Goal: Information Seeking & Learning: Learn about a topic

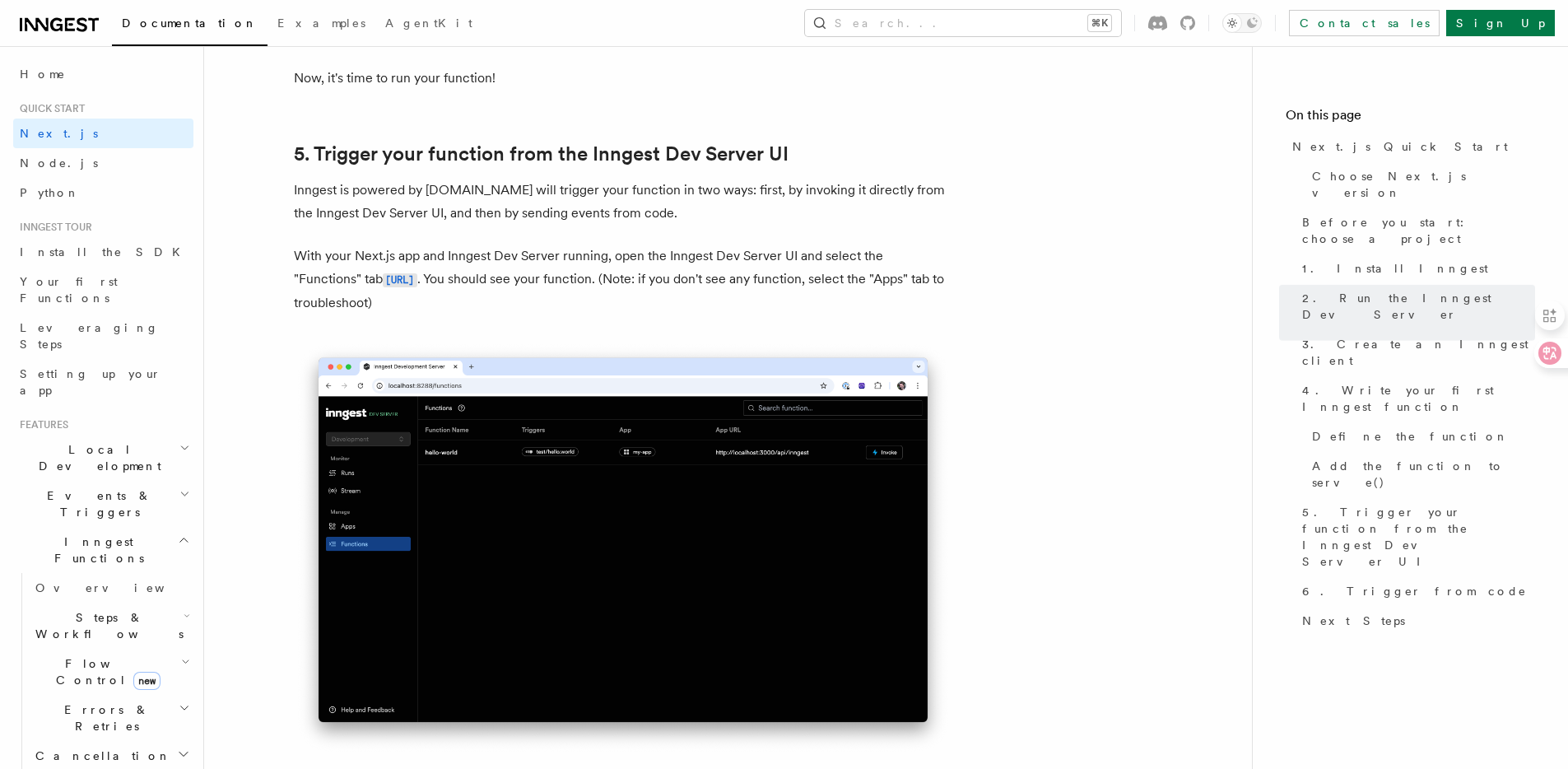
scroll to position [3808, 0]
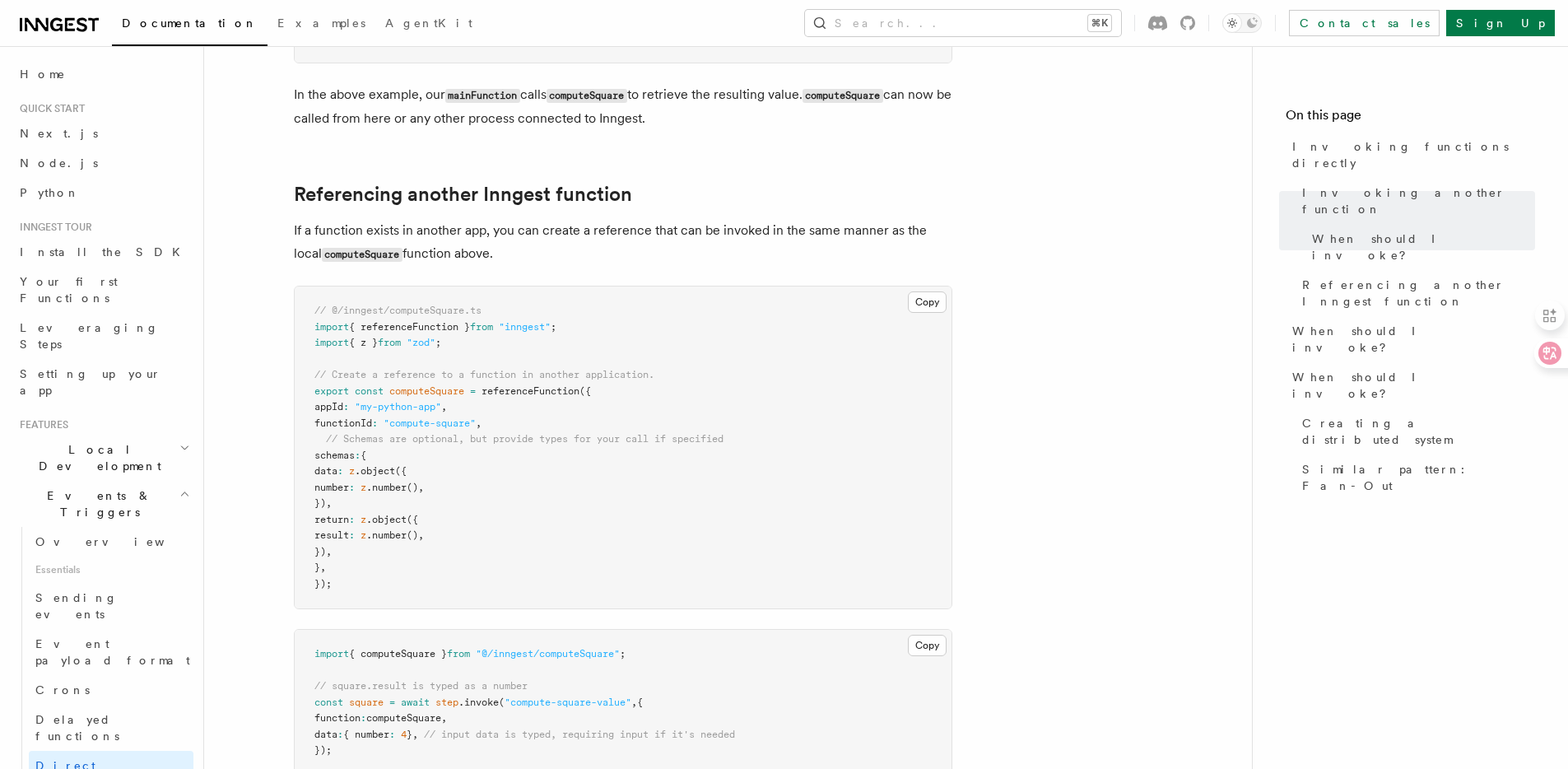
scroll to position [1025, 0]
drag, startPoint x: 503, startPoint y: 353, endPoint x: 332, endPoint y: 331, distance: 172.4
click at [332, 331] on pre "// @/inngest/computeSquare.ts import { referenceFunction } from "inngest" ; imp…" at bounding box center [623, 447] width 657 height 322
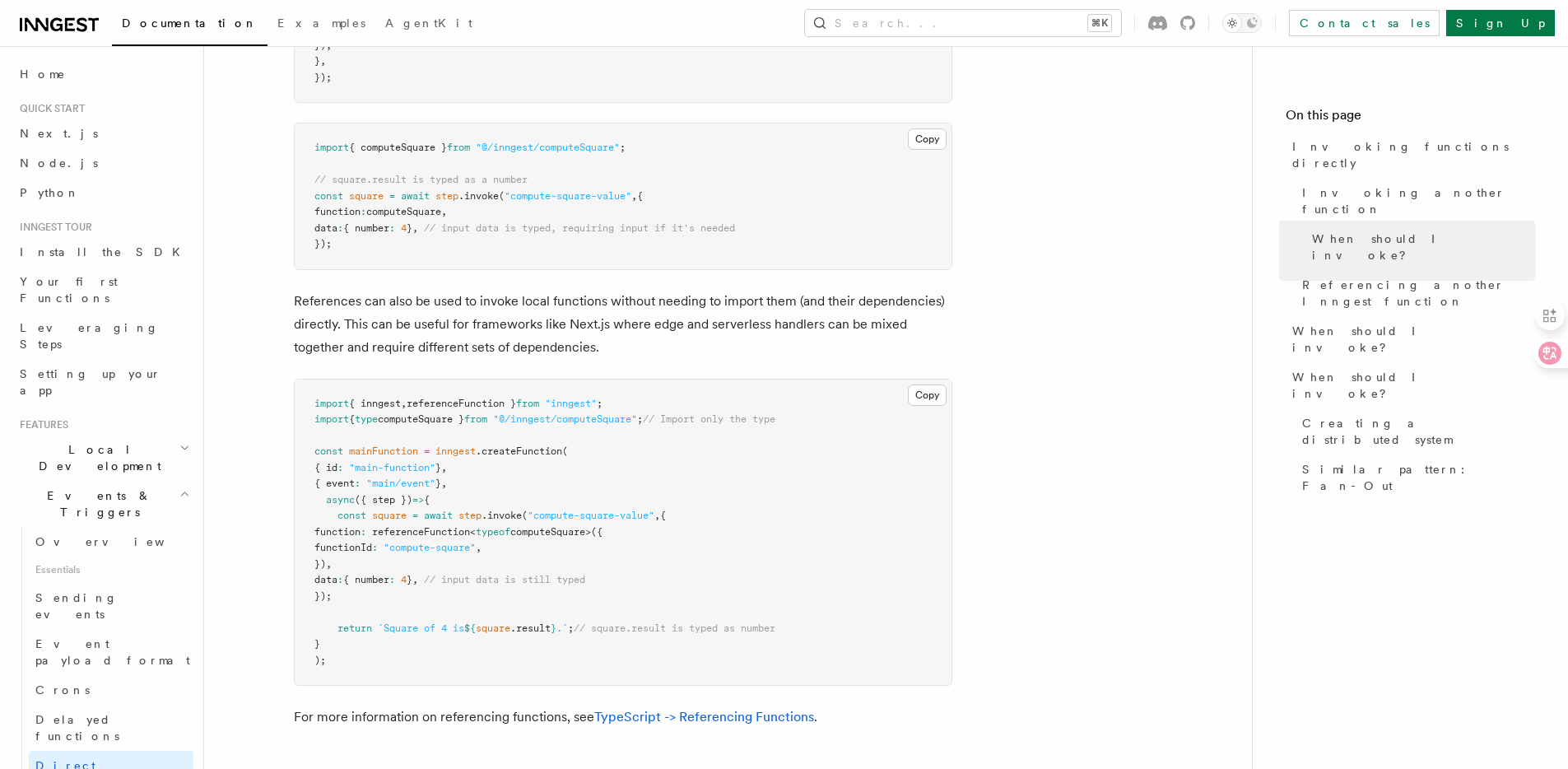
scroll to position [1513, 0]
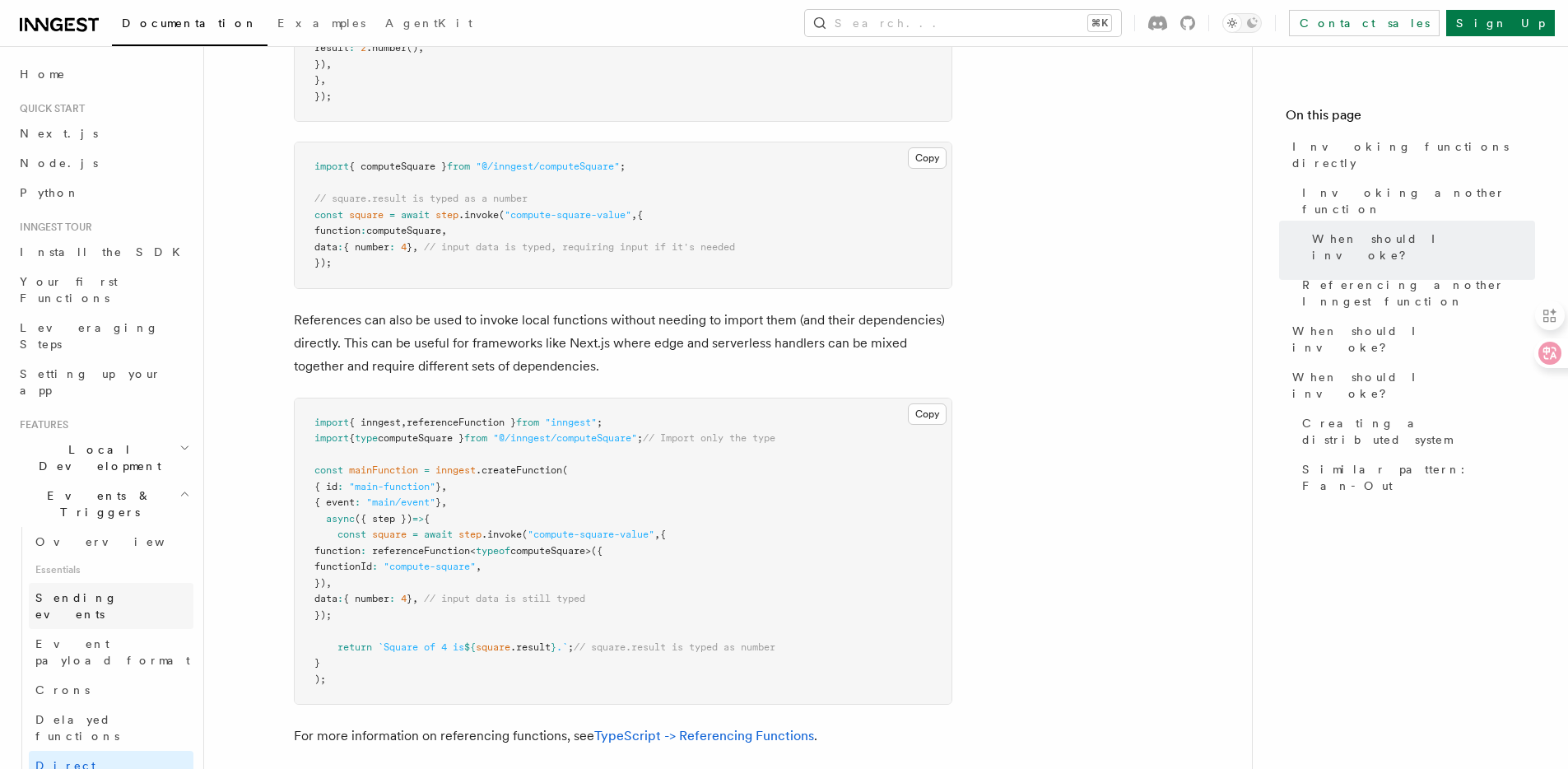
click at [103, 591] on span "Sending events" at bounding box center [77, 605] width 82 height 29
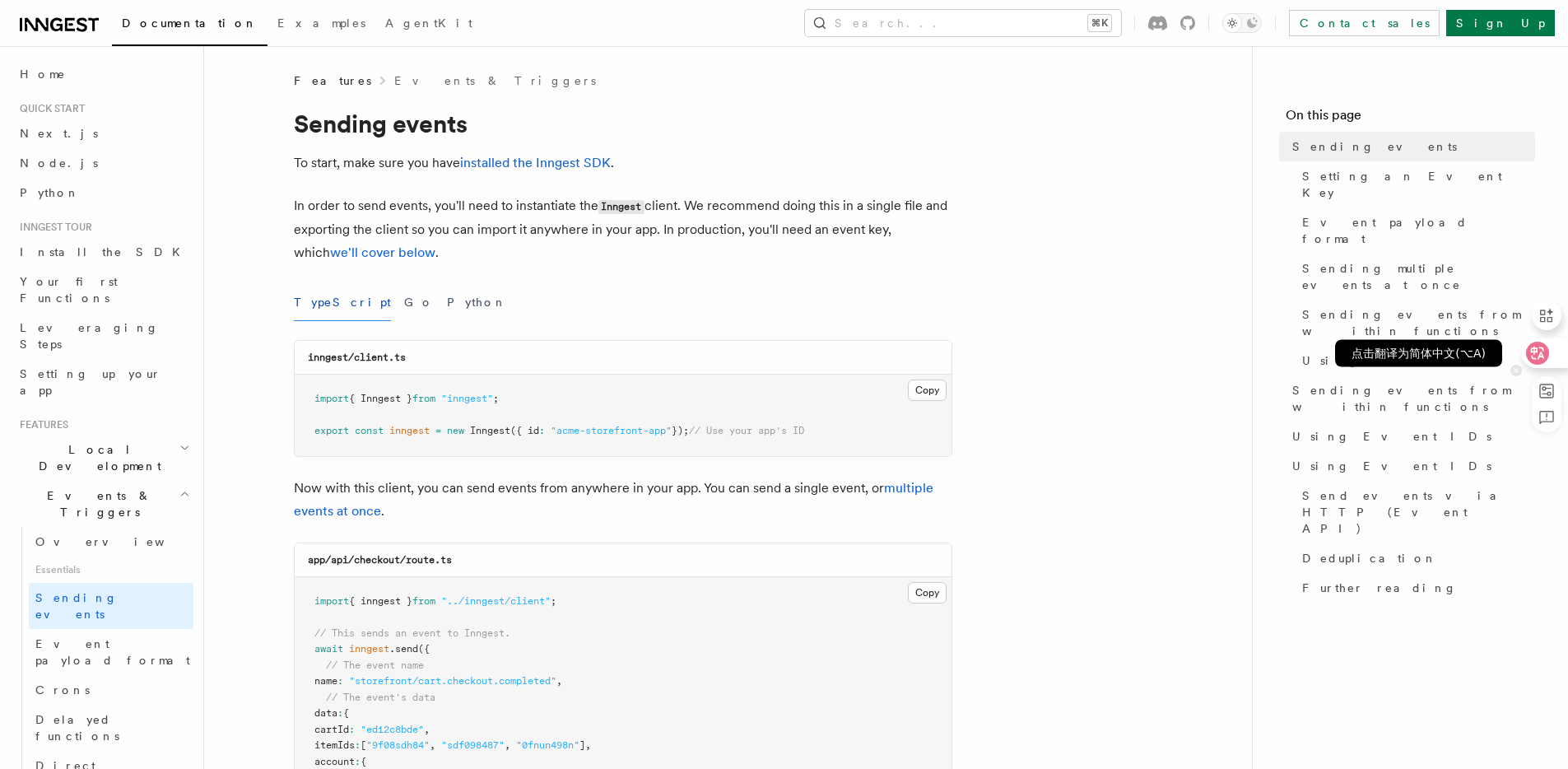
click at [1536, 352] on icon at bounding box center [1539, 353] width 14 height 13
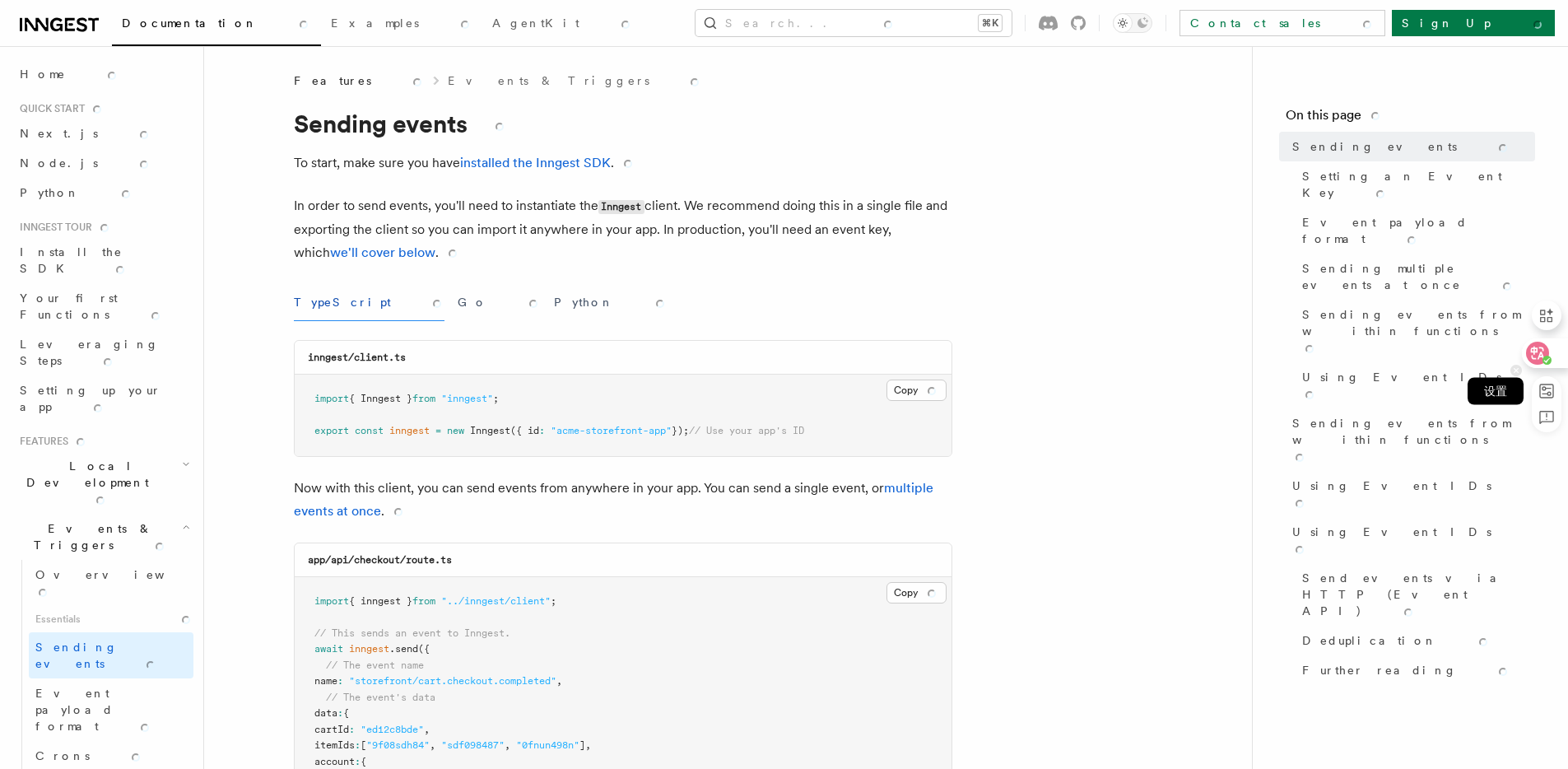
click at [1556, 392] on icon at bounding box center [1547, 391] width 18 height 18
select select "****"
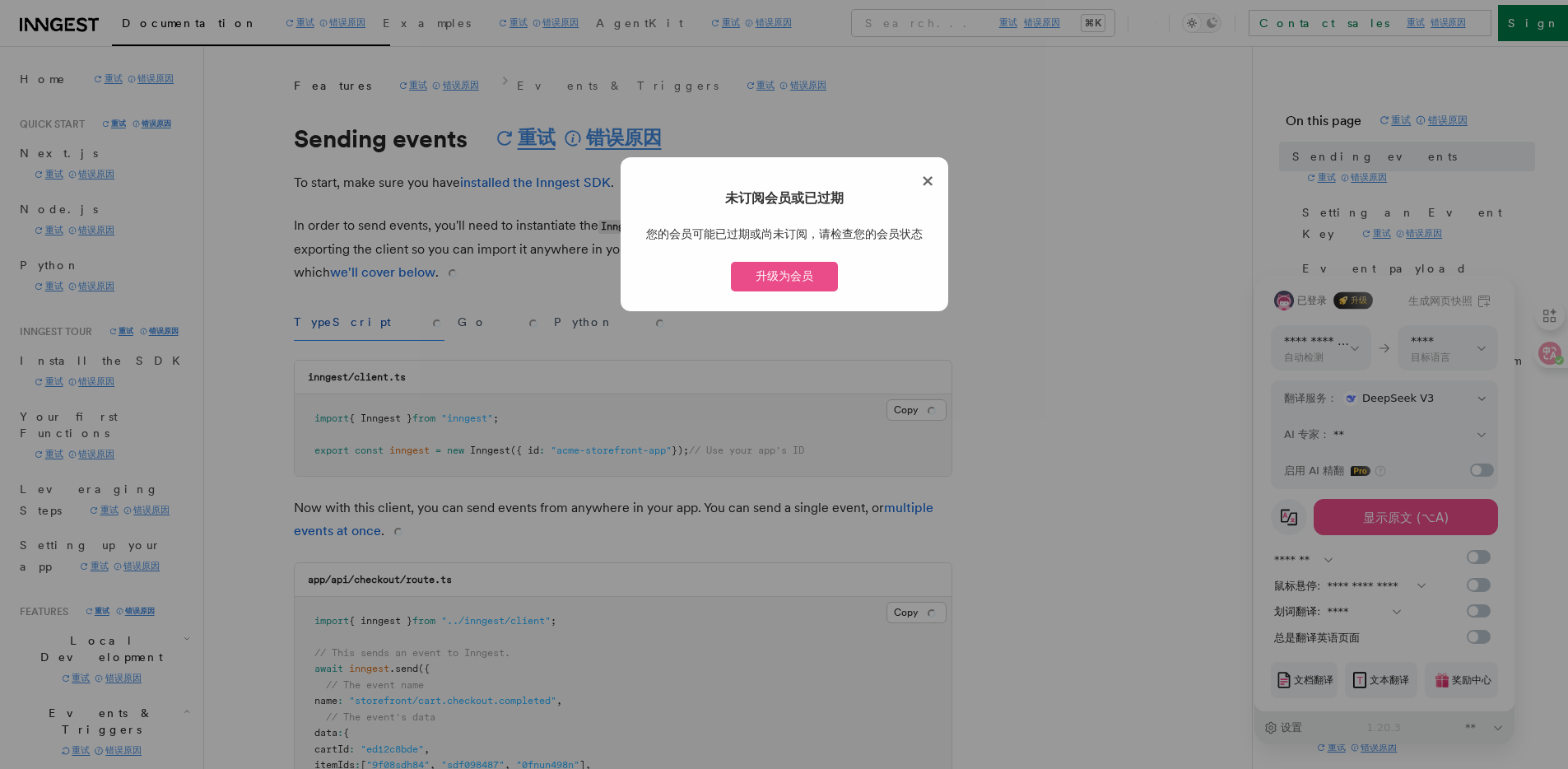
click at [933, 180] on span "×" at bounding box center [928, 180] width 14 height 20
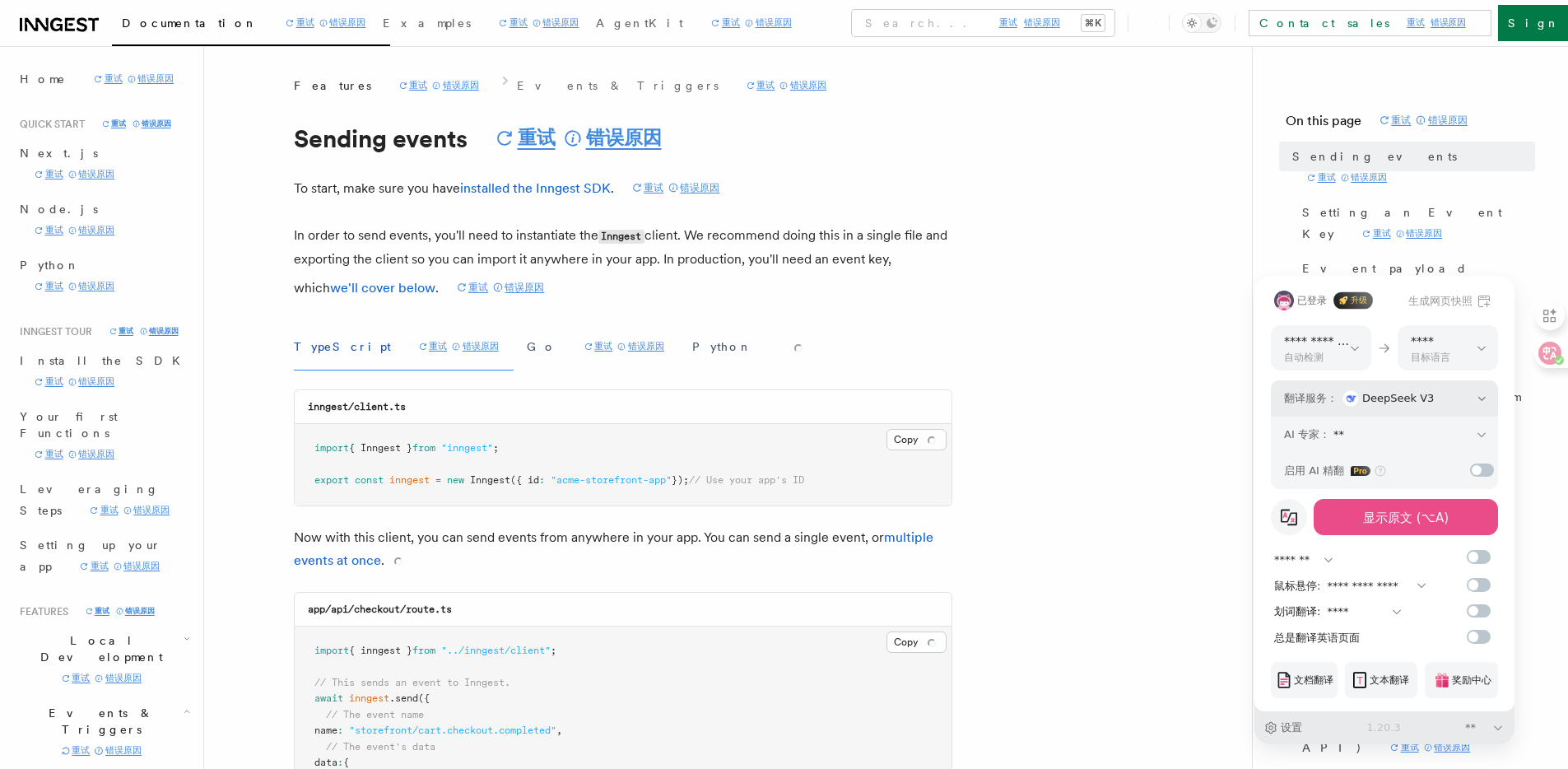
click at [1376, 394] on span "DeepSeek V3" at bounding box center [1398, 398] width 71 height 25
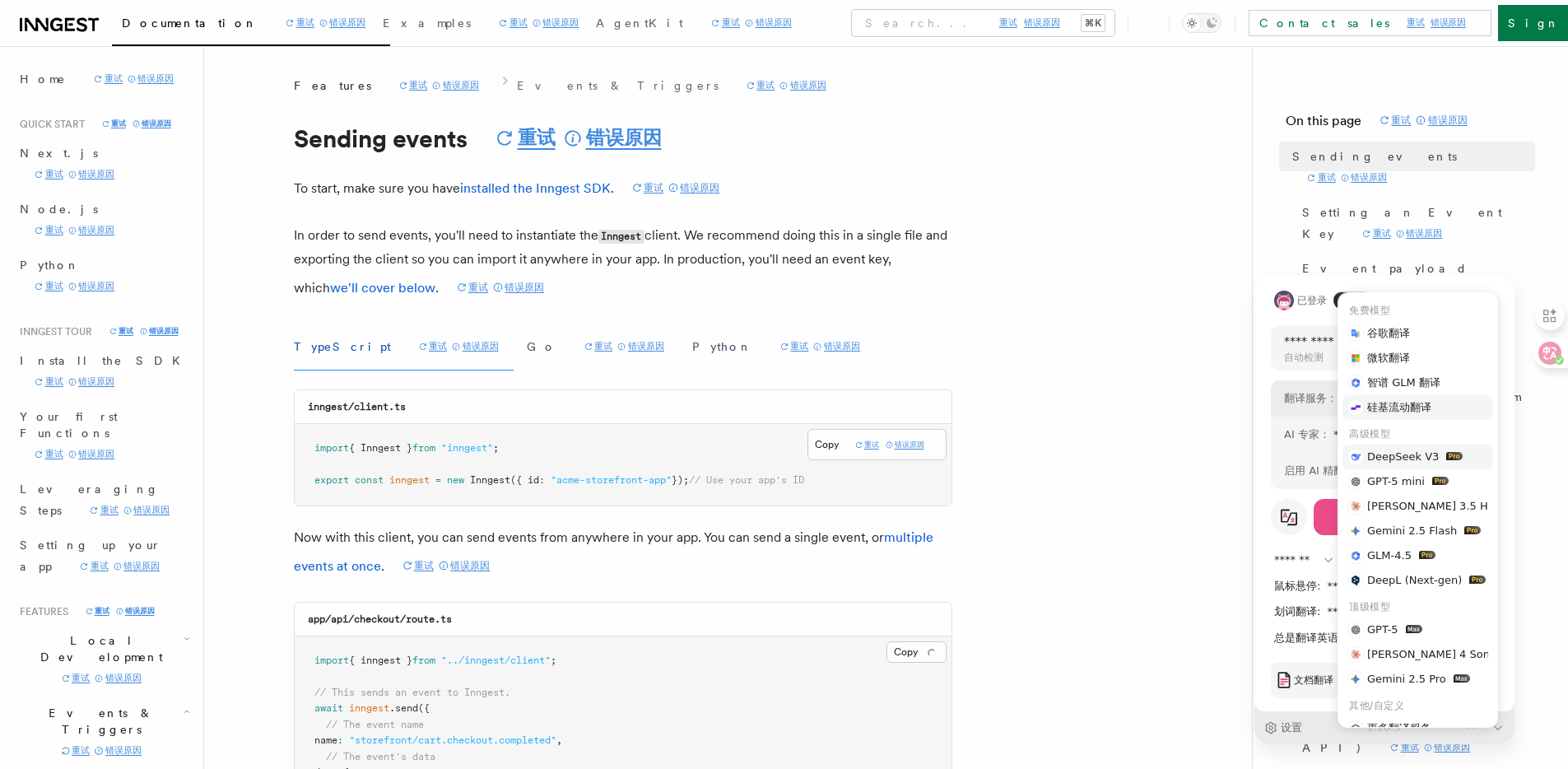
click at [1392, 410] on span "硅基流动翻译" at bounding box center [1400, 408] width 64 height 25
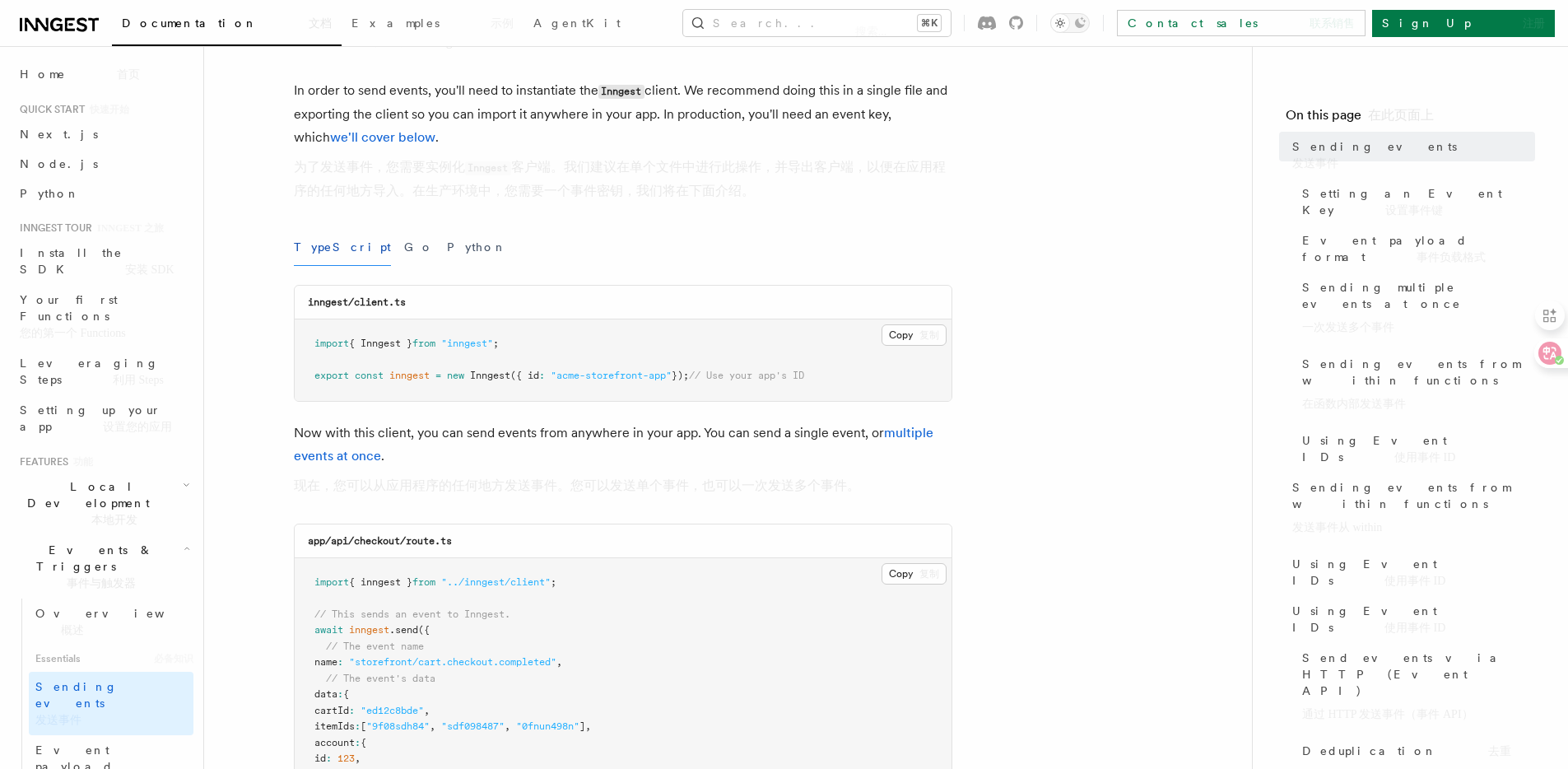
scroll to position [176, 0]
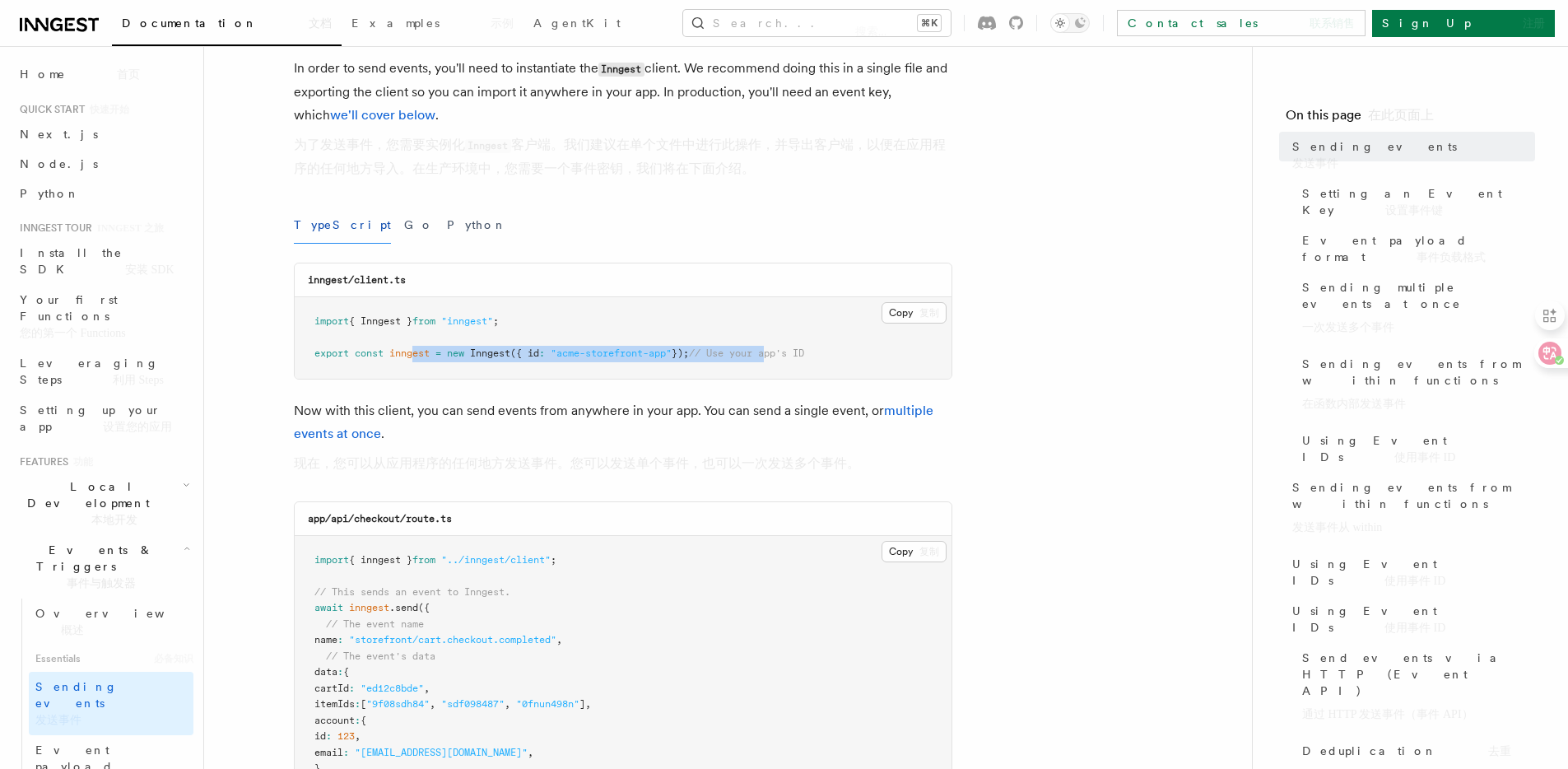
drag, startPoint x: 788, startPoint y: 361, endPoint x: 417, endPoint y: 356, distance: 371.0
click at [417, 356] on pre "import { Inngest } from "inngest" ; export const inngest = new Inngest ({ id : …" at bounding box center [623, 338] width 657 height 81
click at [499, 350] on span "Inngest" at bounding box center [490, 353] width 40 height 12
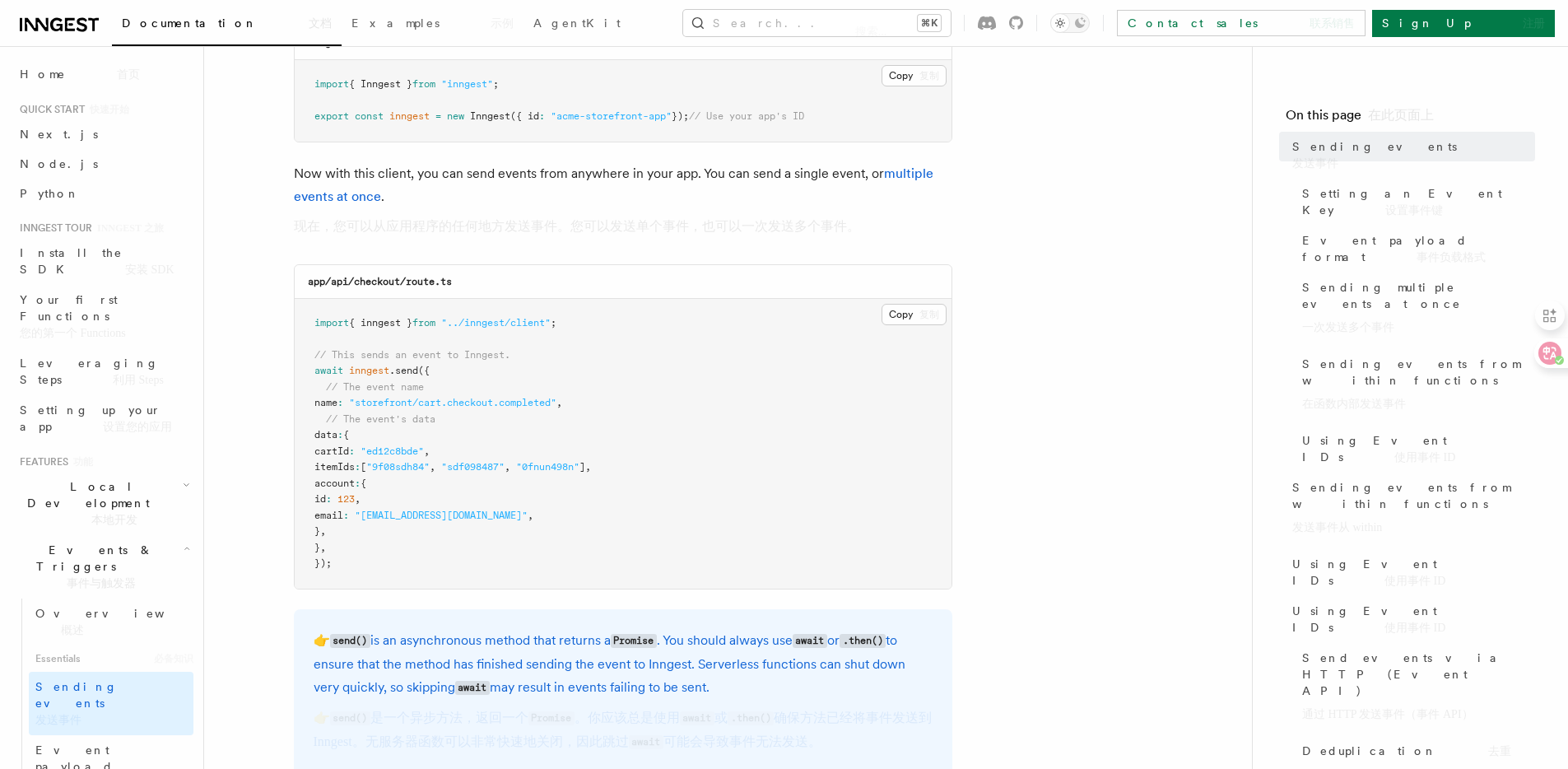
scroll to position [412, 0]
click at [380, 387] on span "// The event name" at bounding box center [375, 388] width 98 height 12
click at [505, 389] on pre "import { inngest } from "../inngest/client" ; // This sends an event to Inngest…" at bounding box center [623, 444] width 657 height 290
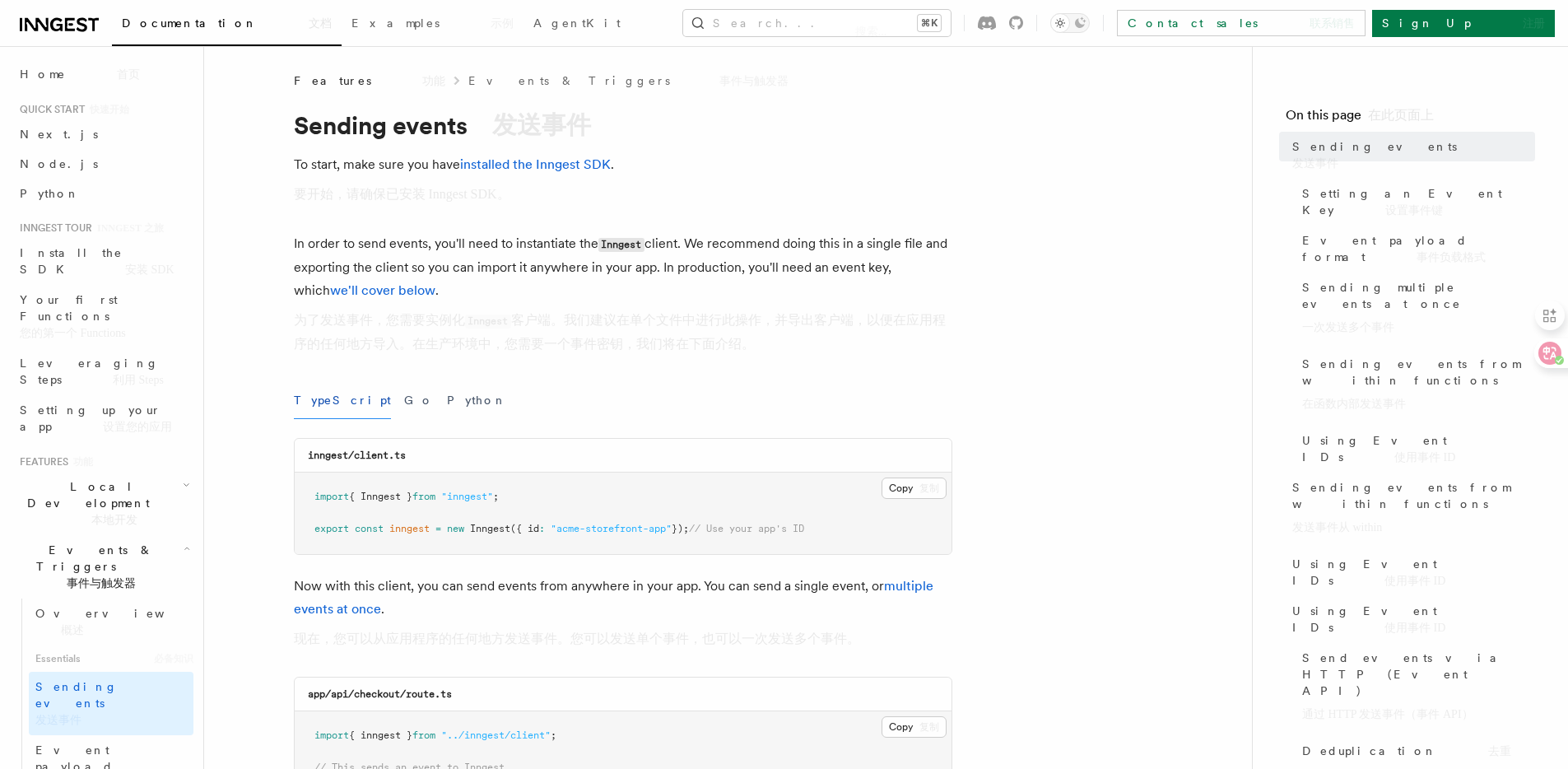
click at [85, 576] on font "事件与触发器" at bounding box center [102, 584] width 69 height 16
click at [103, 542] on span "Events & Triggers 事件与触发器" at bounding box center [98, 567] width 170 height 50
click at [96, 576] on font "事件与触发器" at bounding box center [102, 584] width 69 height 16
click at [469, 85] on link "Events & Triggers 事件与触发器" at bounding box center [628, 80] width 320 height 17
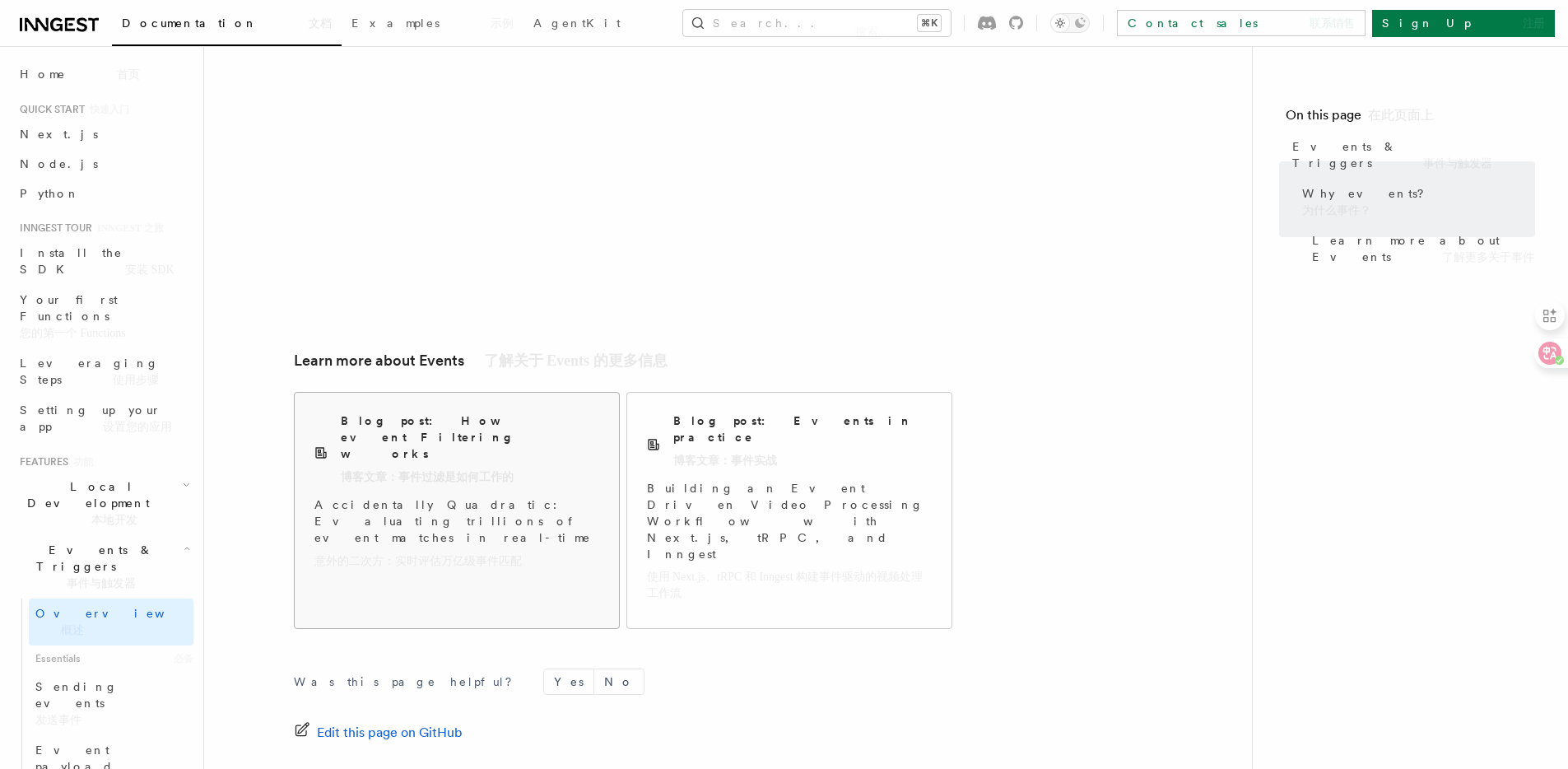
scroll to position [1633, 0]
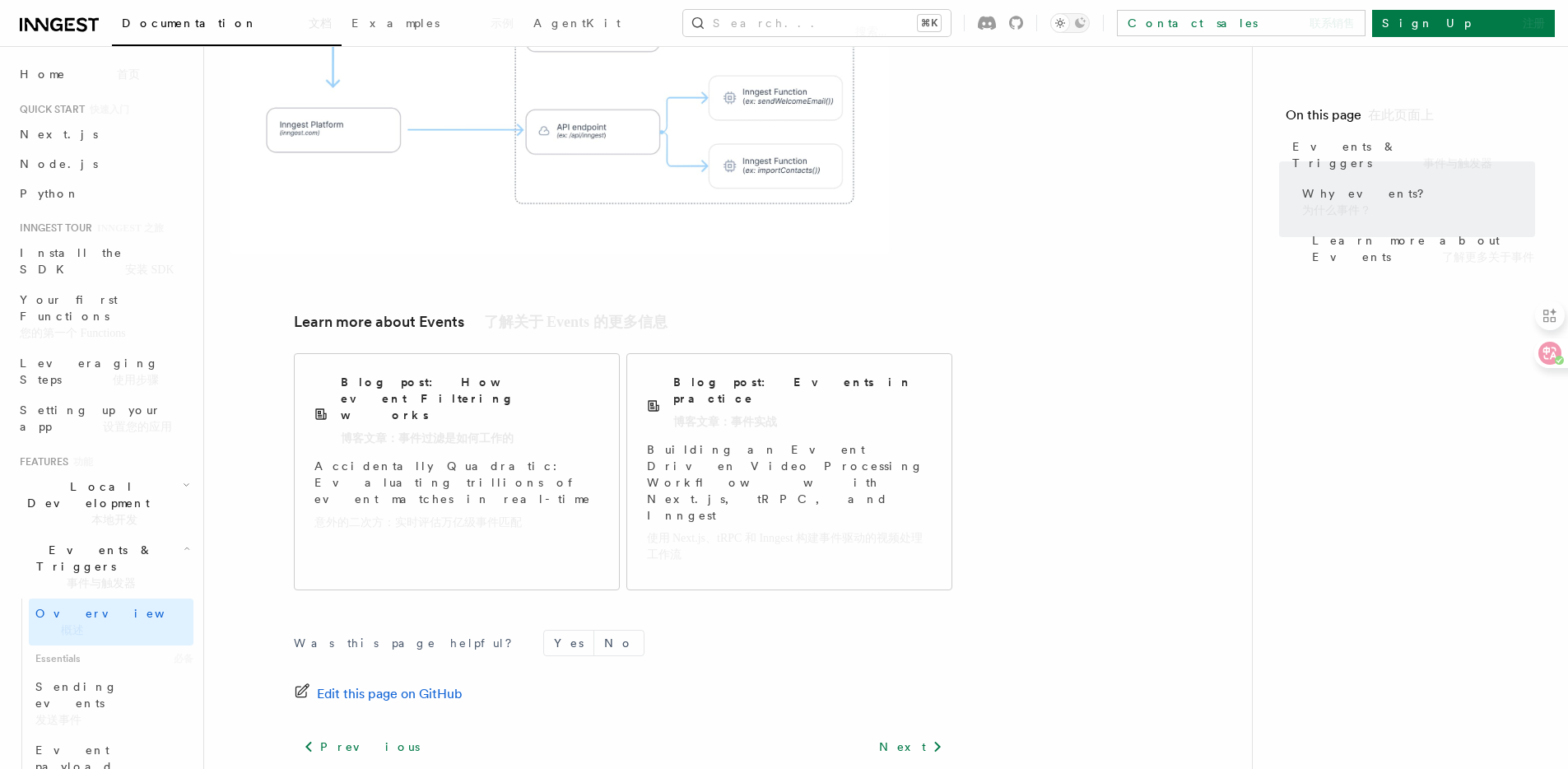
click at [899, 768] on link "Sending events" at bounding box center [887, 783] width 103 height 23
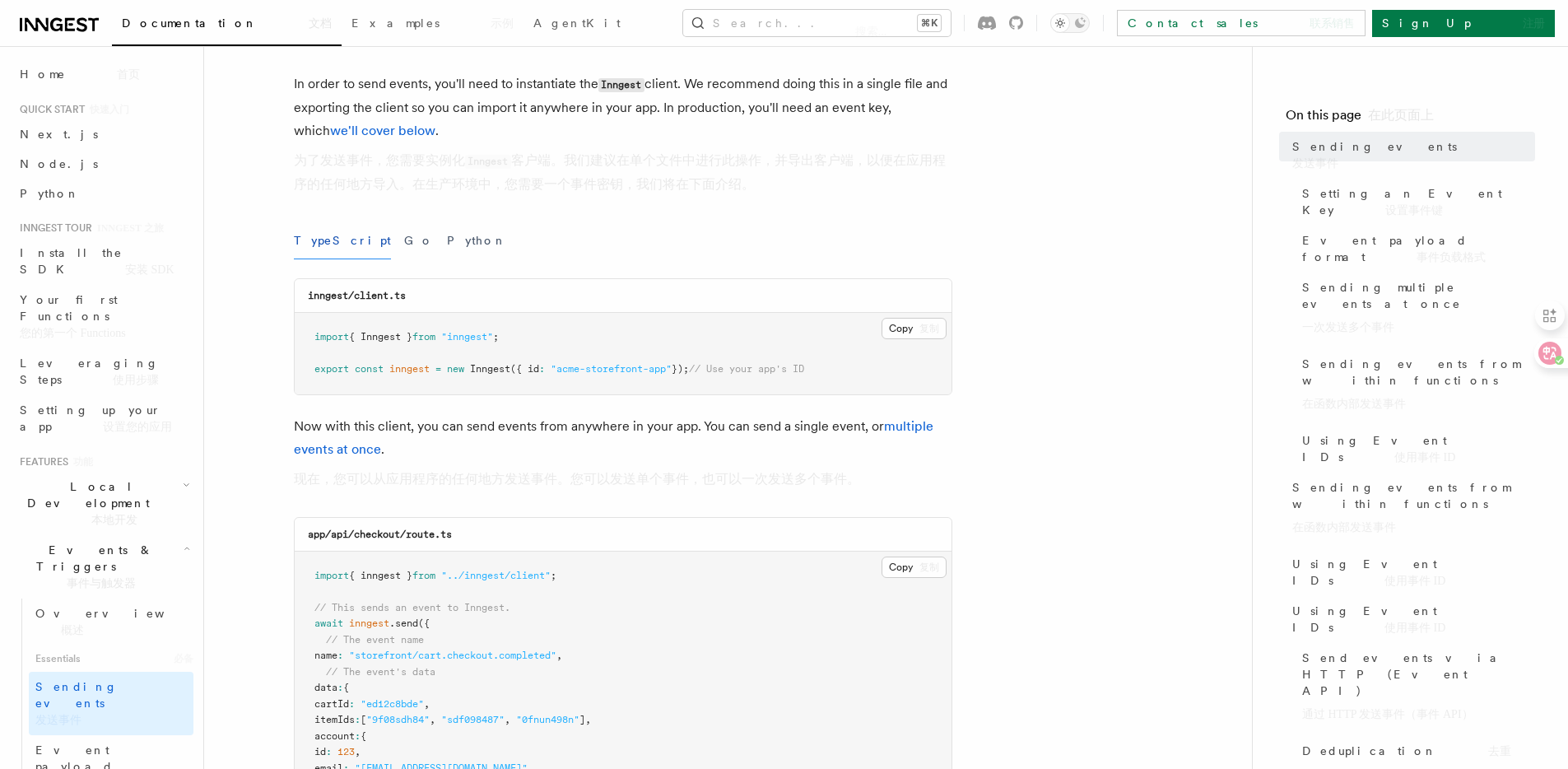
scroll to position [299, 0]
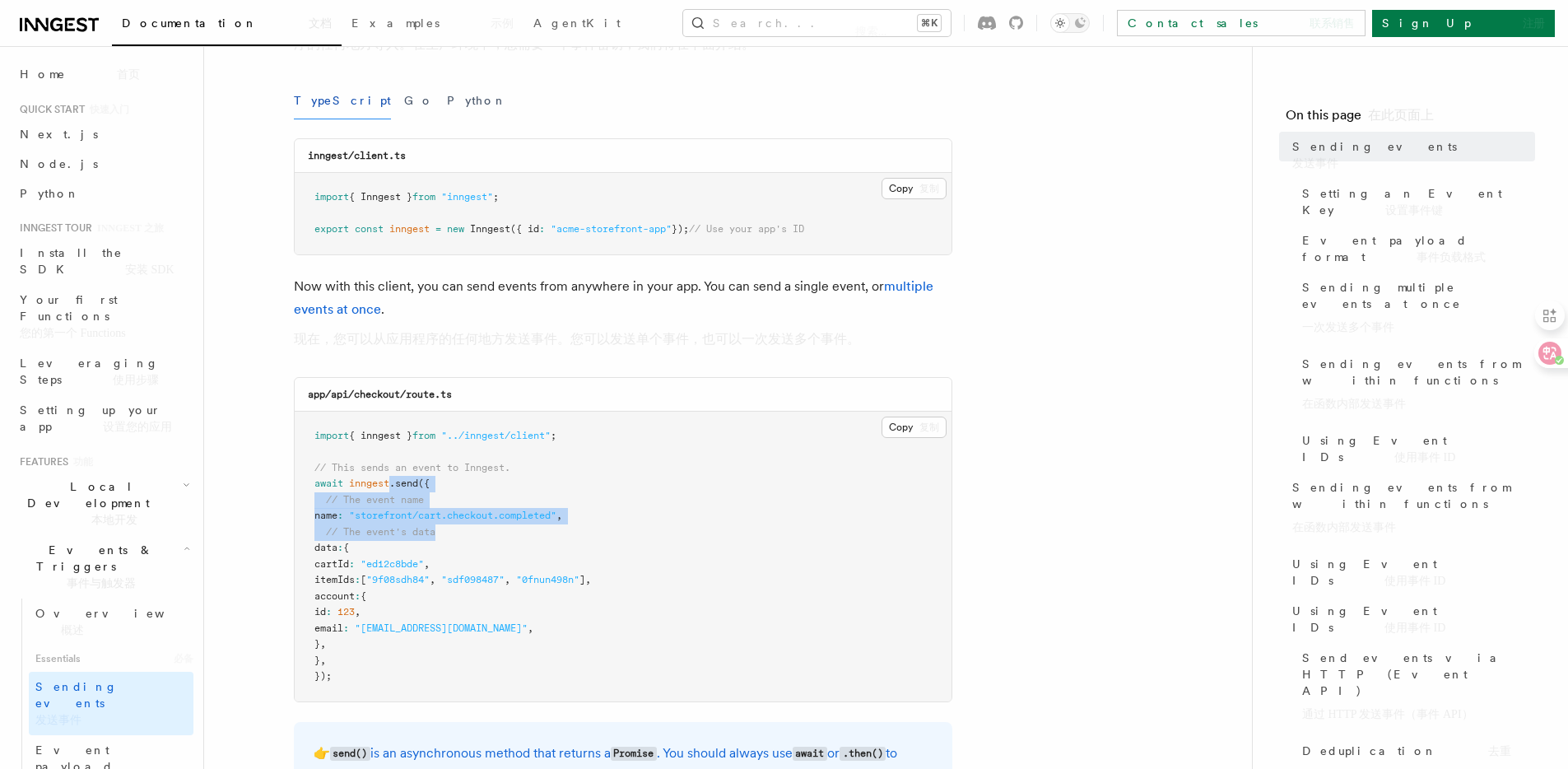
drag, startPoint x: 409, startPoint y: 488, endPoint x: 526, endPoint y: 534, distance: 125.7
click at [526, 534] on pre "import { inngest } from "../inngest/client" ; // This sends an event to Inngest…" at bounding box center [623, 556] width 657 height 290
click at [495, 515] on span ""storefront/cart.checkout.completed"" at bounding box center [453, 515] width 208 height 12
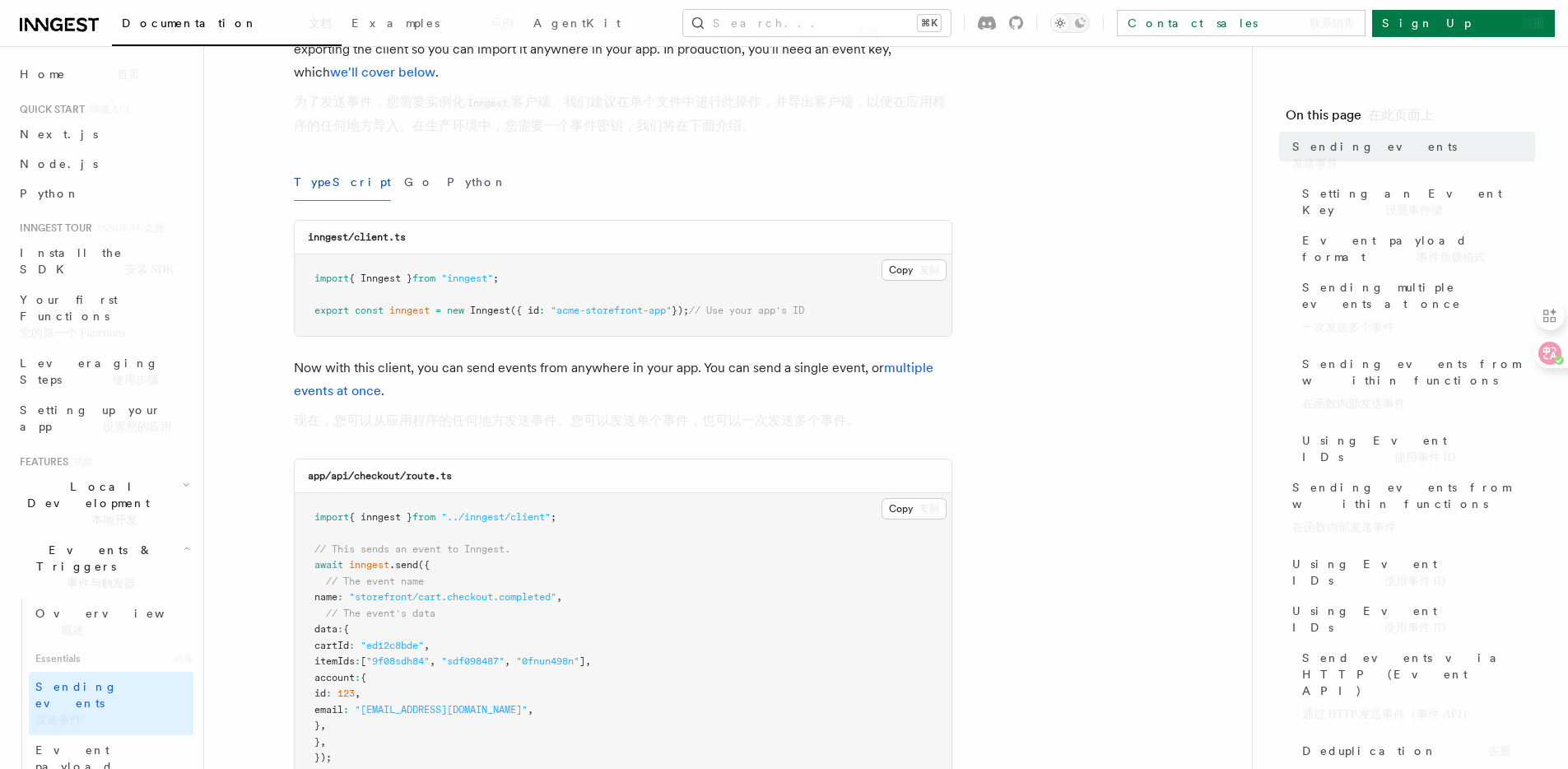
scroll to position [42, 0]
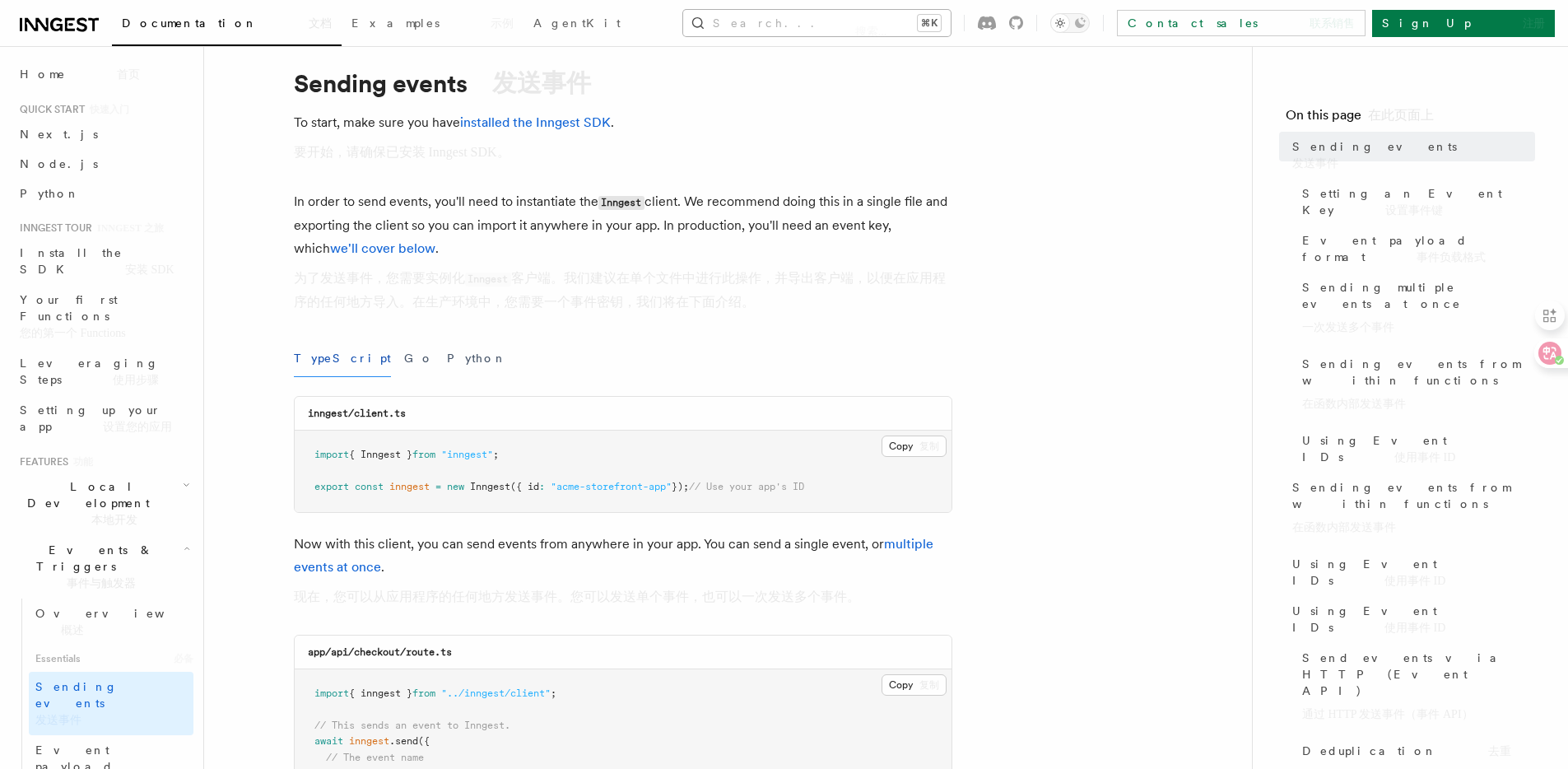
click at [886, 11] on button "Search... 搜索... ⌘K" at bounding box center [817, 23] width 267 height 27
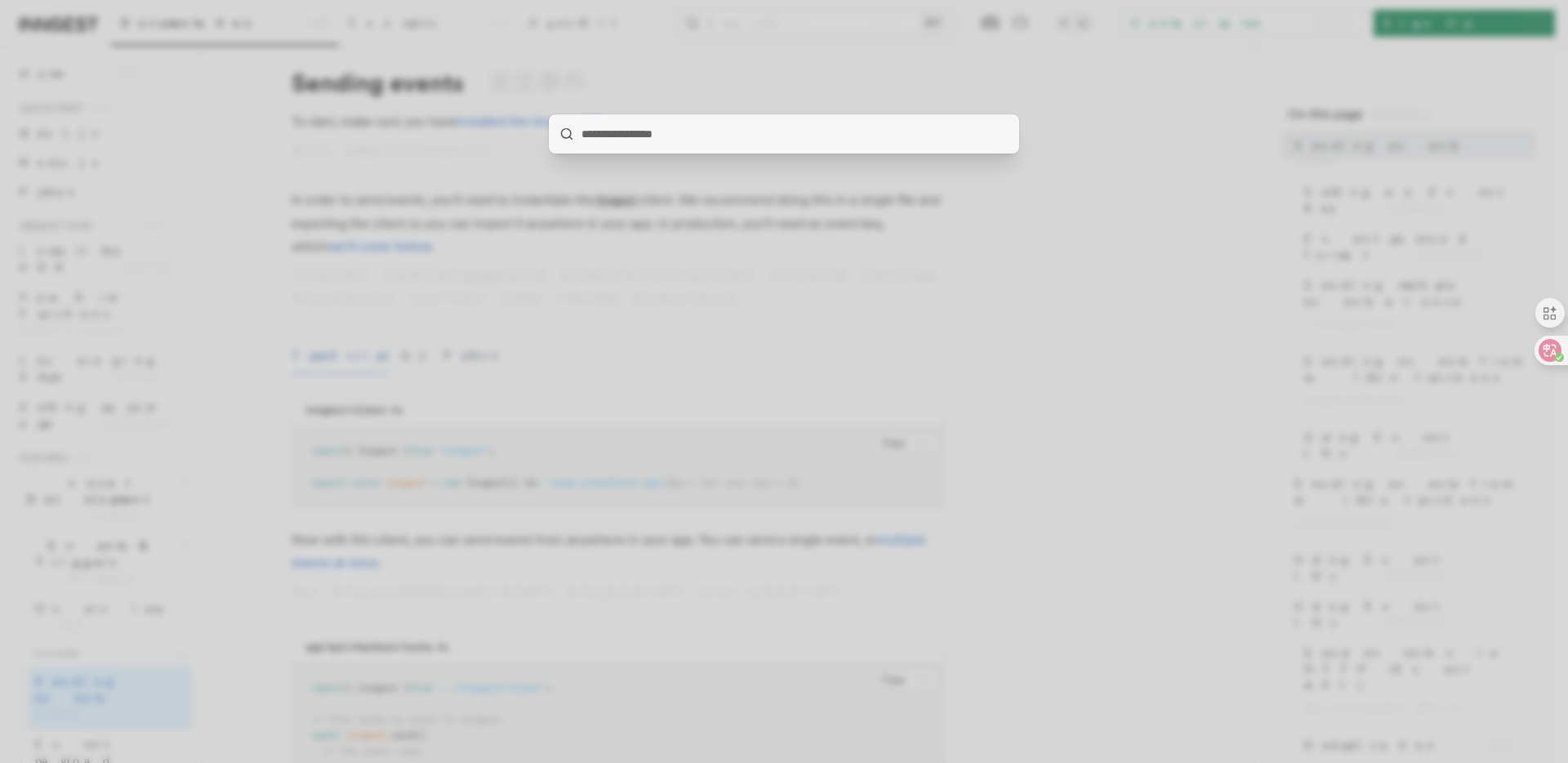
type input "*****"
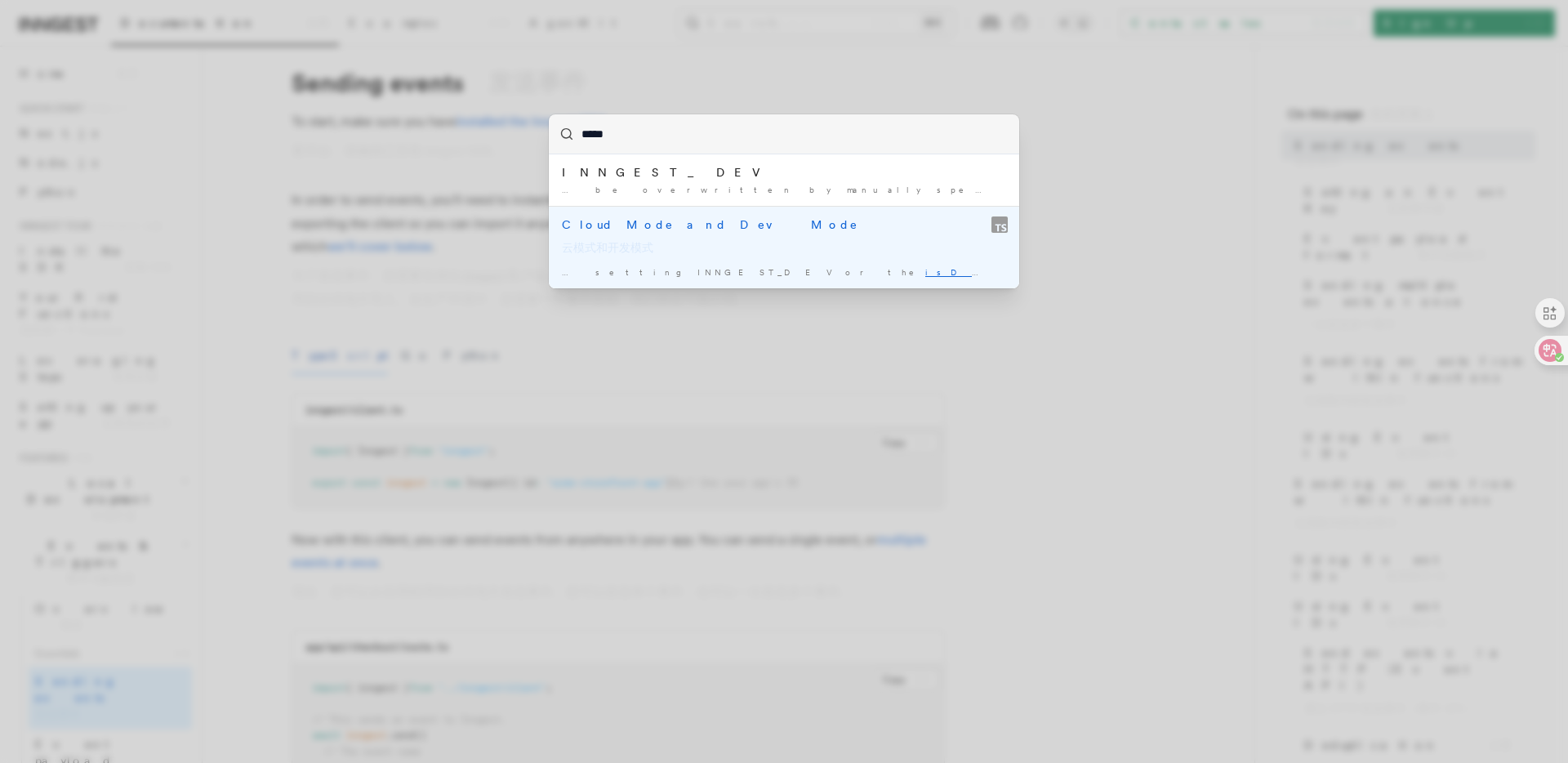
click at [629, 263] on li "Cloud Mode and Dev Mode 云模式和开发模式 … setting INNGEST_DEV or the isDev option. If …" at bounding box center [784, 247] width 470 height 82
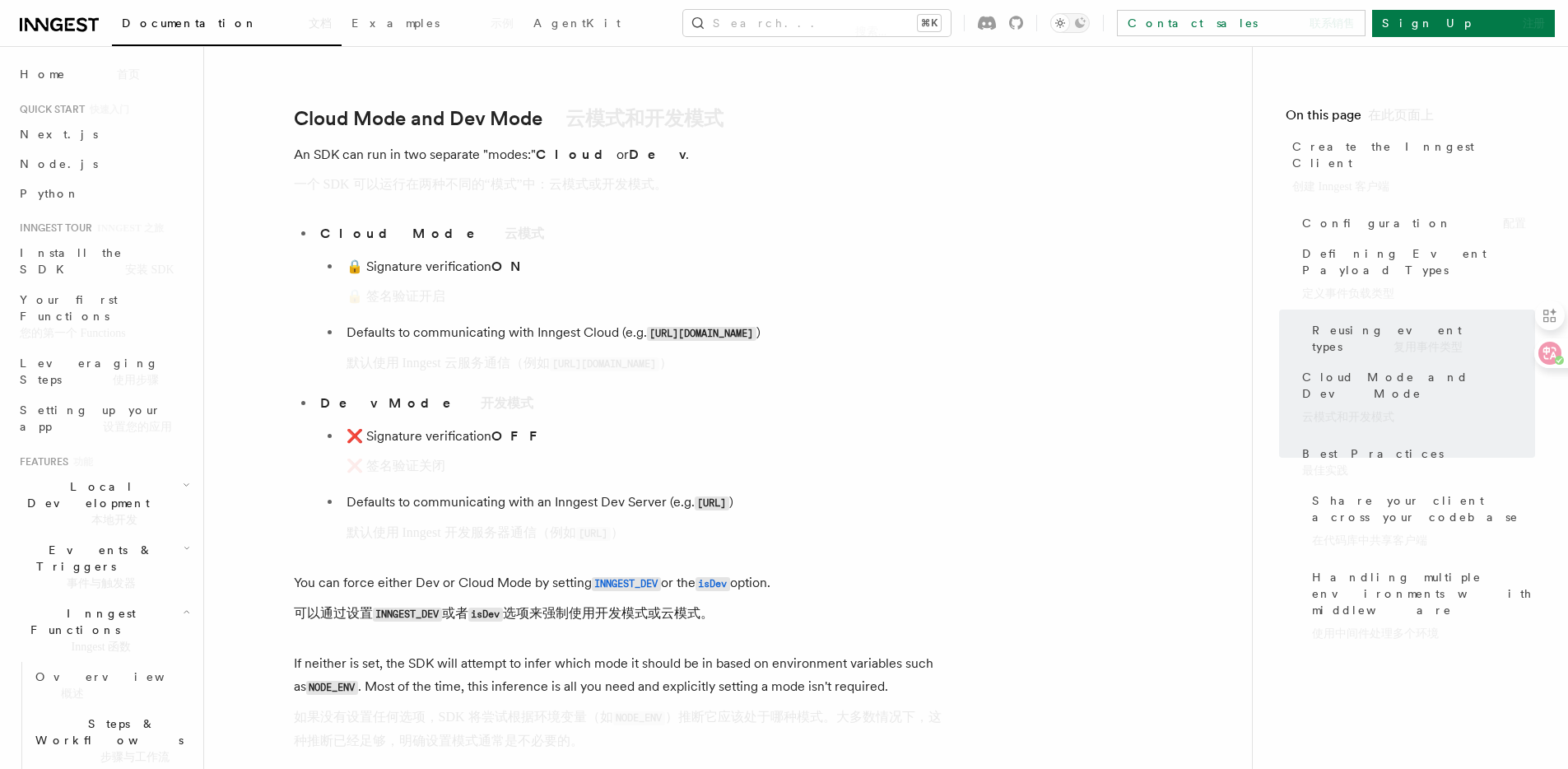
scroll to position [2836, 0]
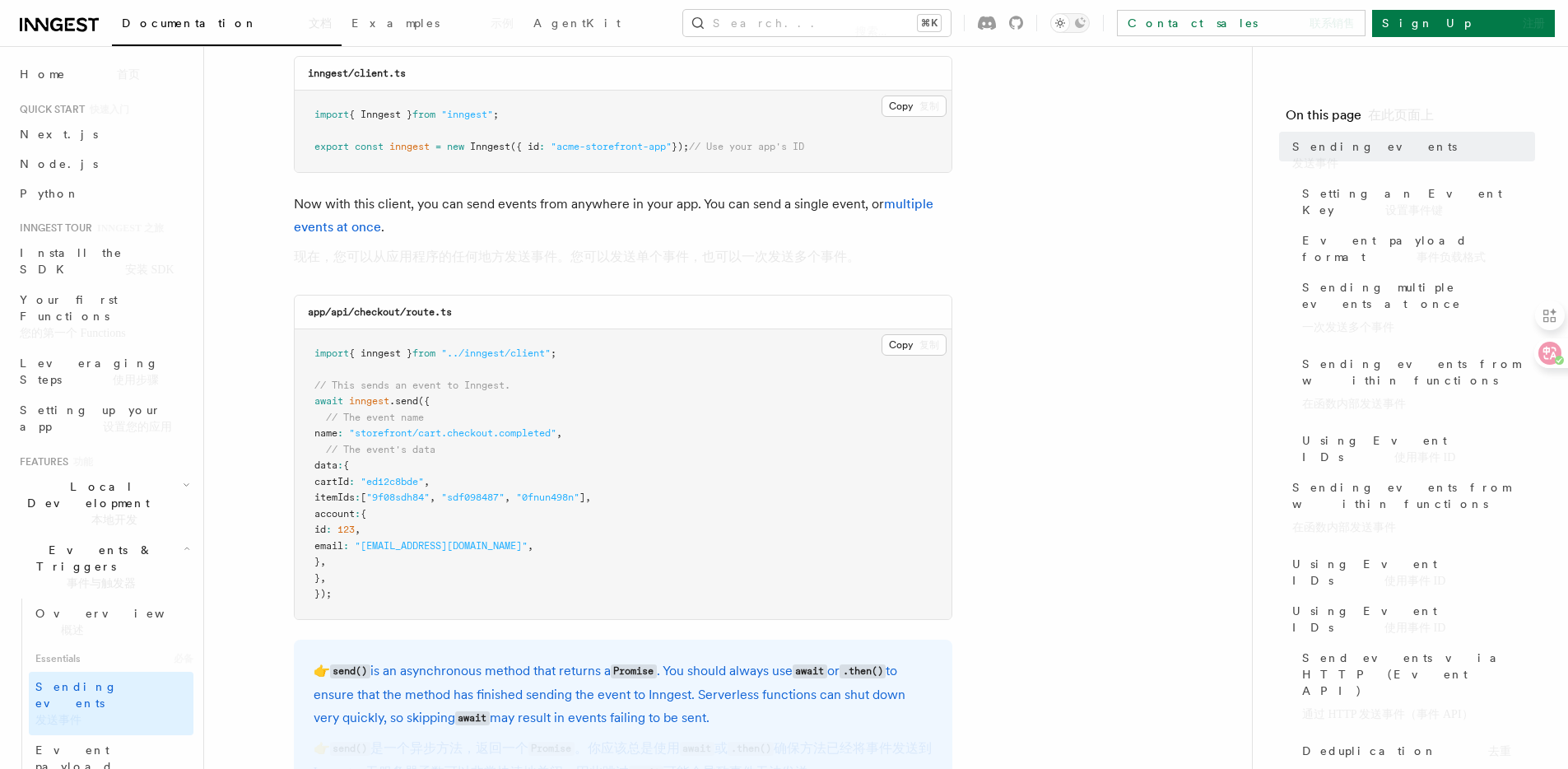
scroll to position [397, 0]
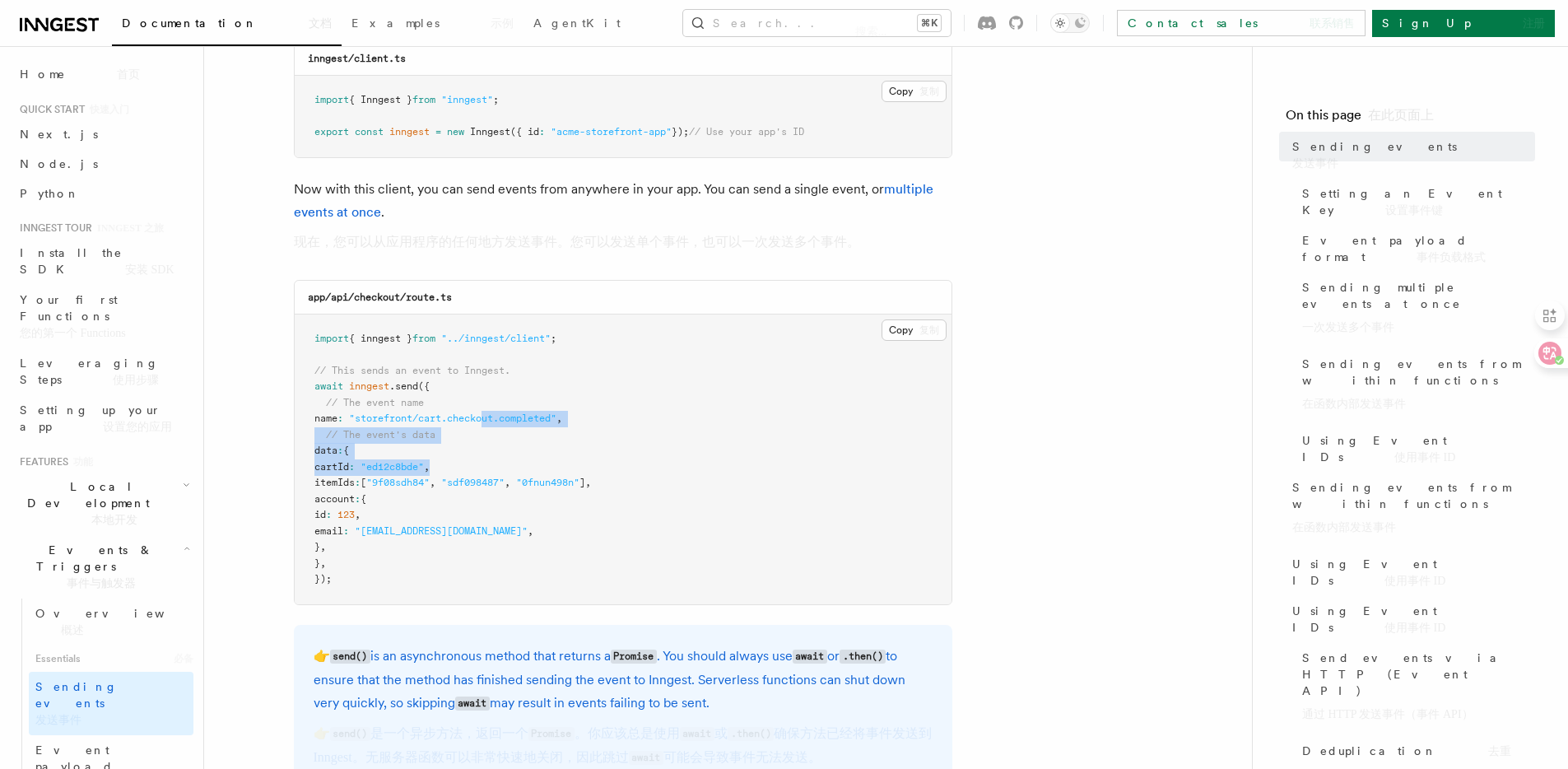
drag, startPoint x: 490, startPoint y: 465, endPoint x: 498, endPoint y: 411, distance: 54.6
click at [498, 411] on pre "import { inngest } from "../inngest/client" ; // This sends an event to Inngest…" at bounding box center [623, 459] width 657 height 290
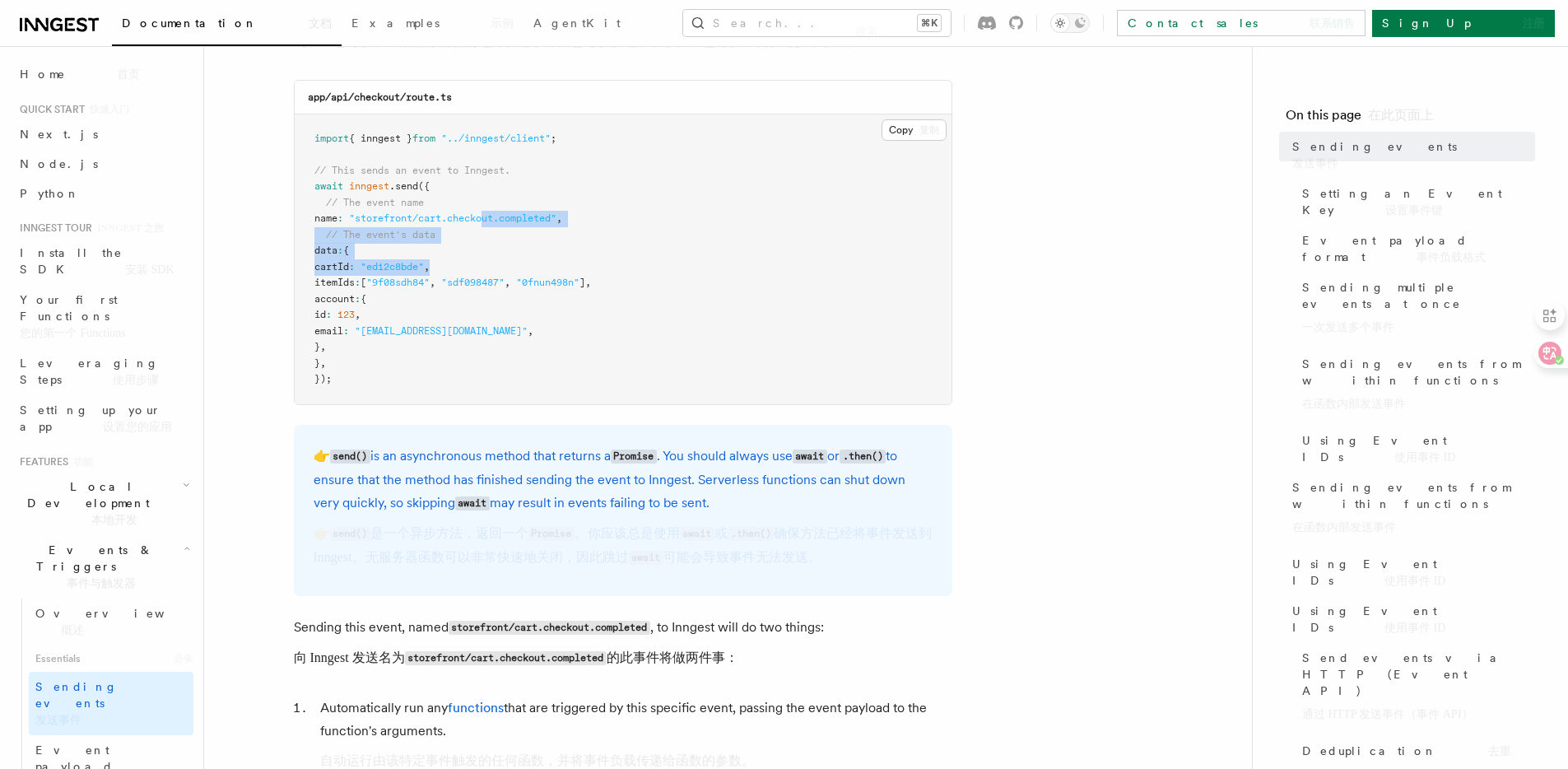
scroll to position [475, 0]
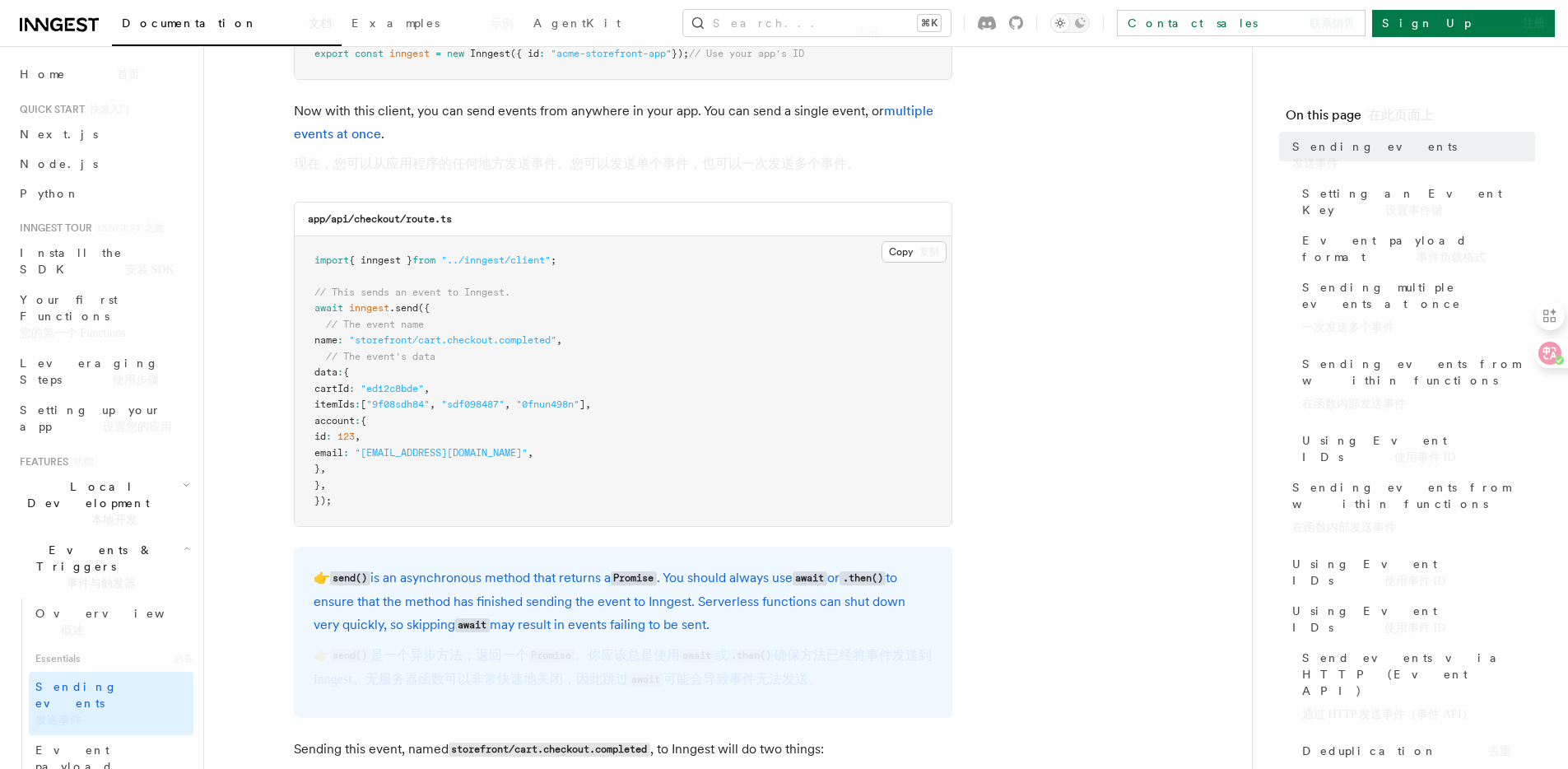
click at [591, 479] on pre "import { inngest } from "../inngest/client" ; // This sends an event to Inngest…" at bounding box center [623, 380] width 657 height 290
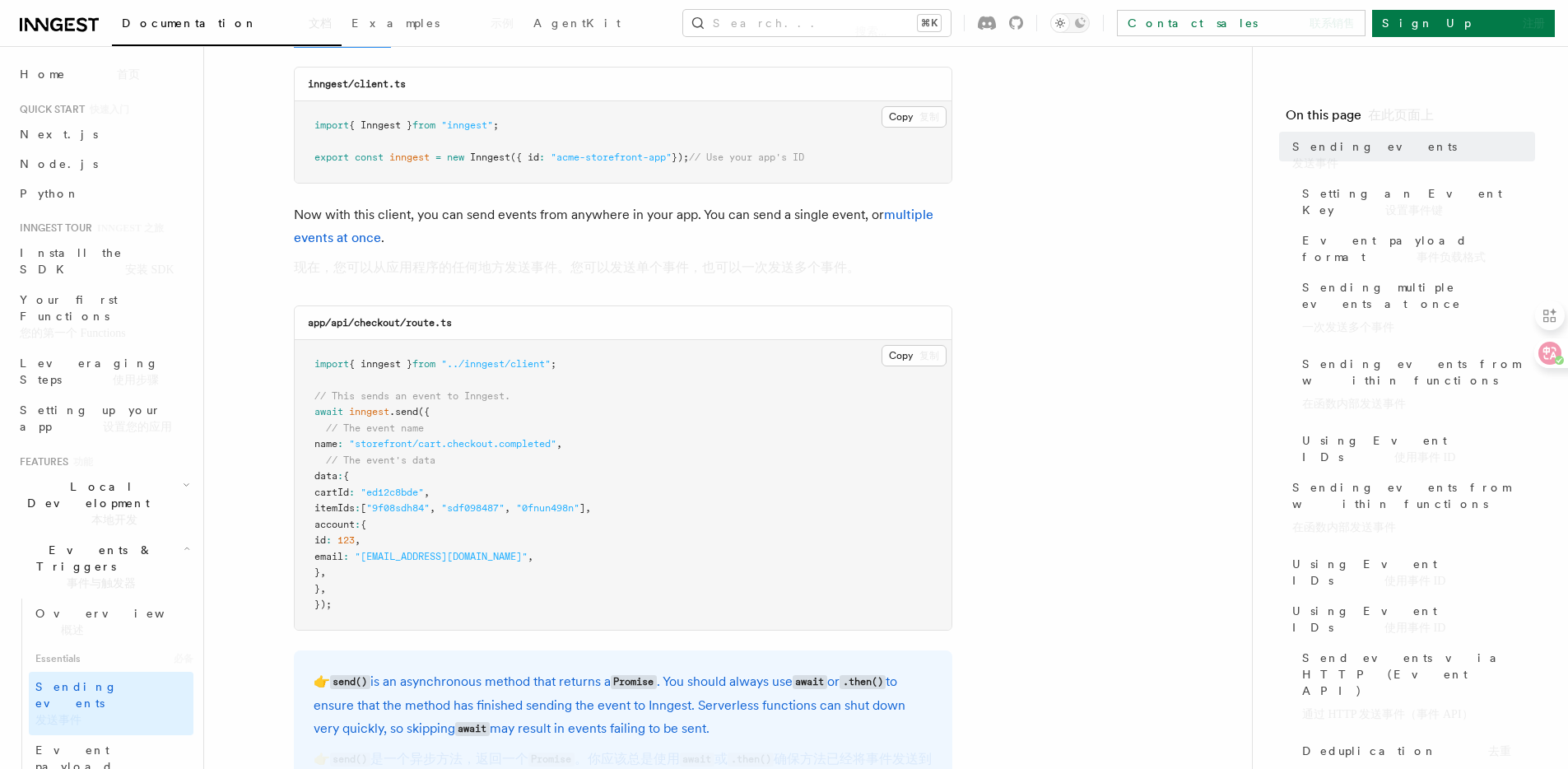
scroll to position [168, 0]
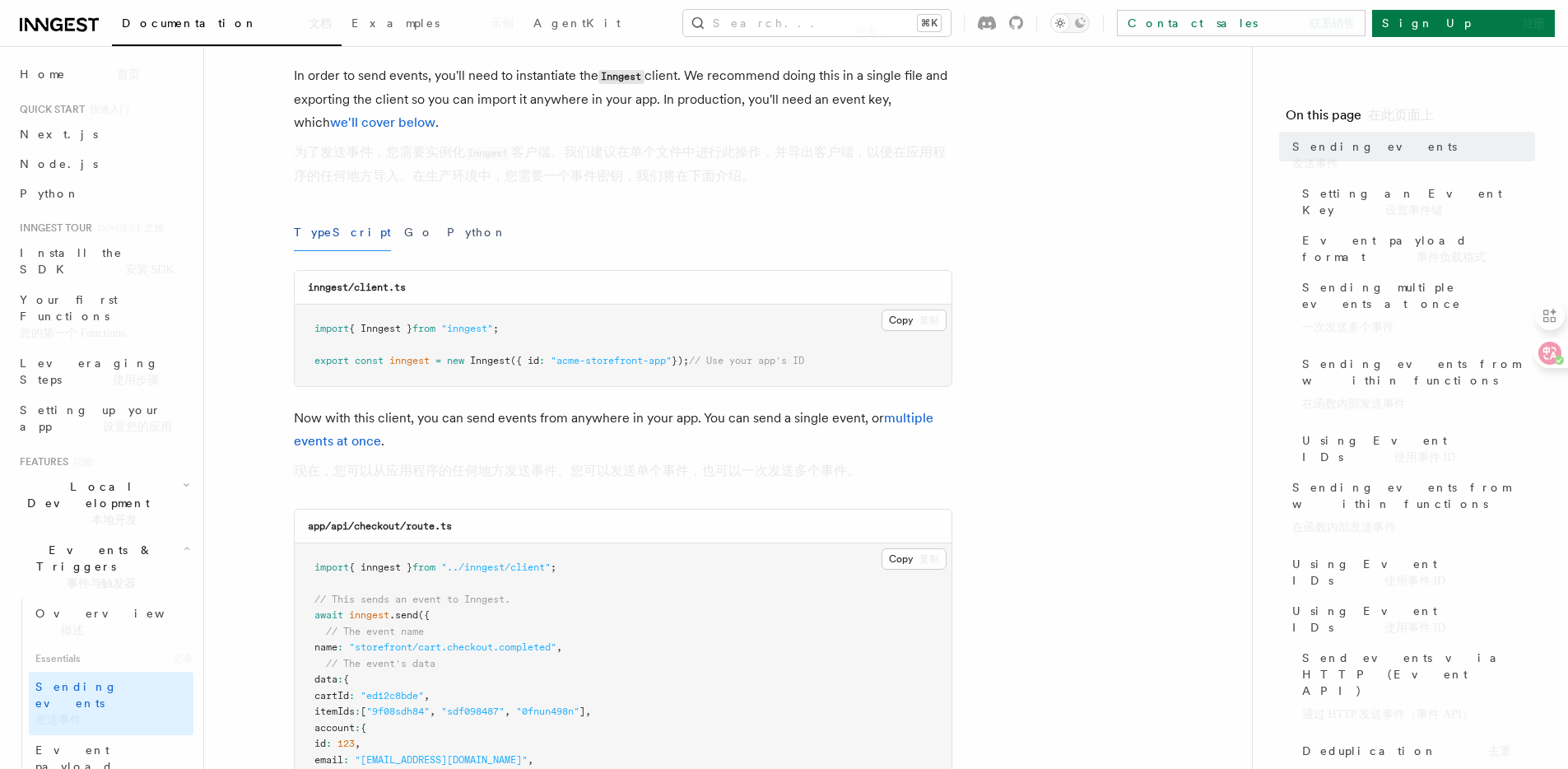
click at [613, 364] on span ""acme-storefront-app"" at bounding box center [611, 360] width 121 height 12
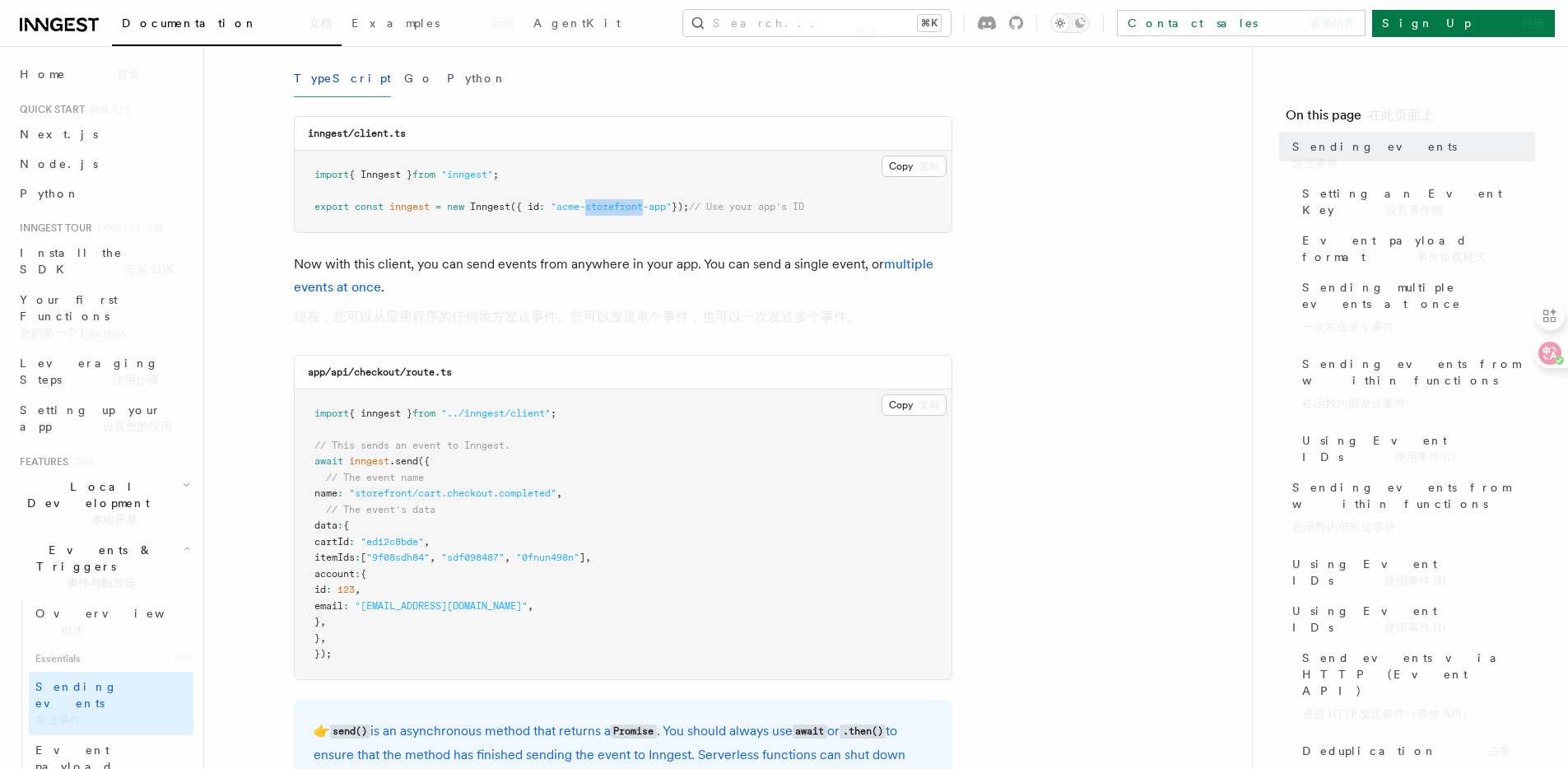
scroll to position [307, 0]
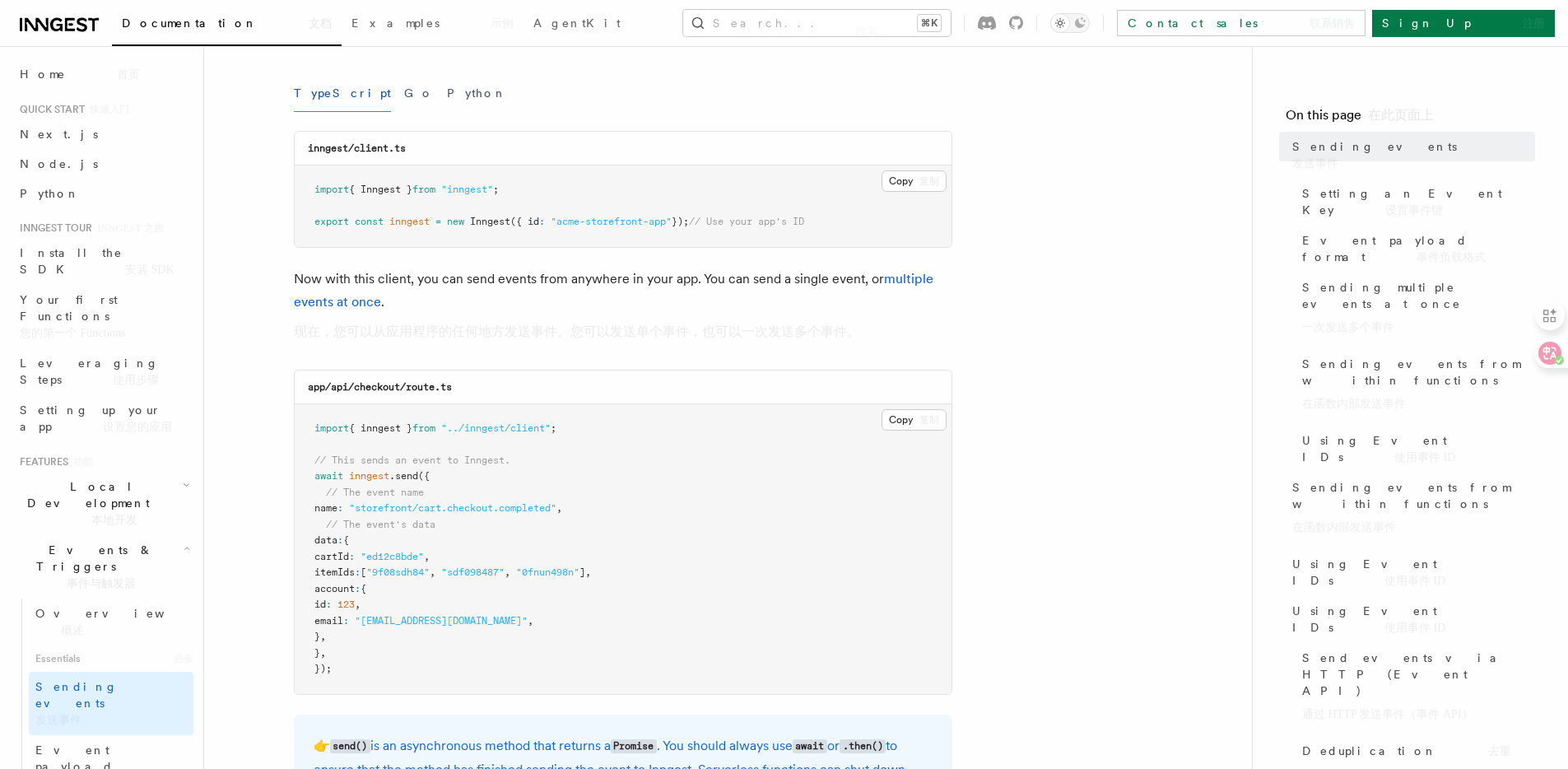
click at [478, 280] on p "Now with this client, you can send events from anywhere in your app. You can se…" at bounding box center [623, 308] width 658 height 82
